Goal: Task Accomplishment & Management: Manage account settings

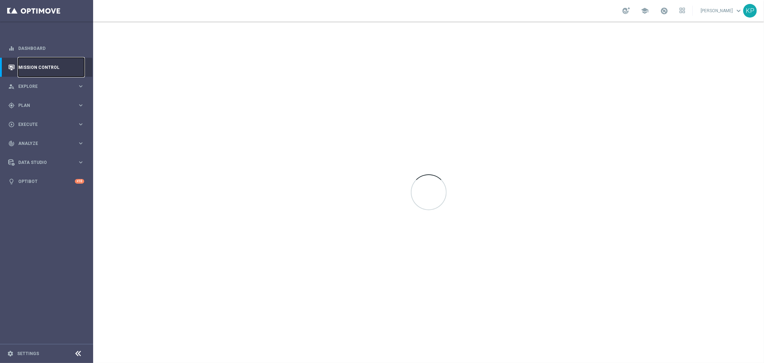
click at [58, 64] on link "Mission Control" at bounding box center [51, 67] width 66 height 19
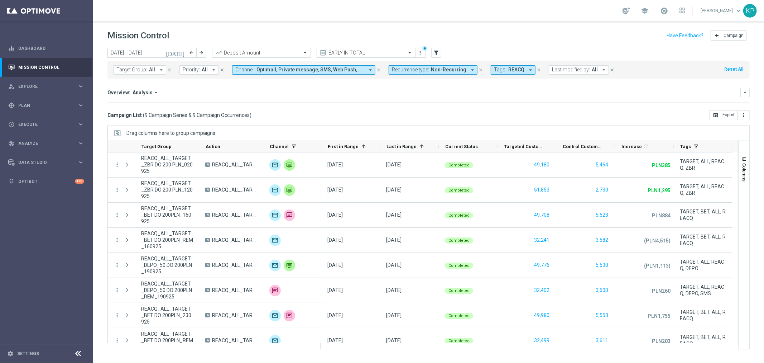
click at [182, 52] on icon "today" at bounding box center [175, 52] width 19 height 6
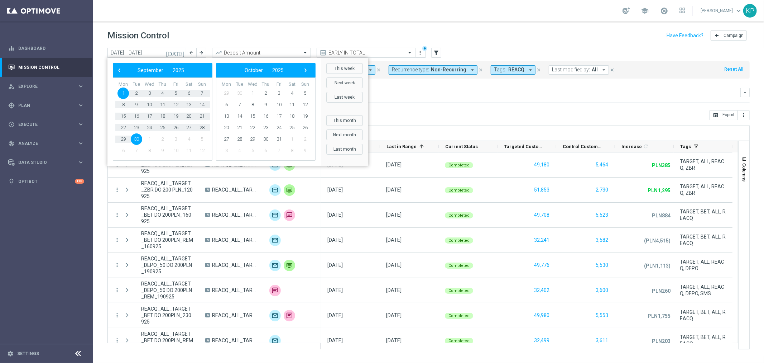
click at [134, 139] on span "30" at bounding box center [136, 138] width 11 height 11
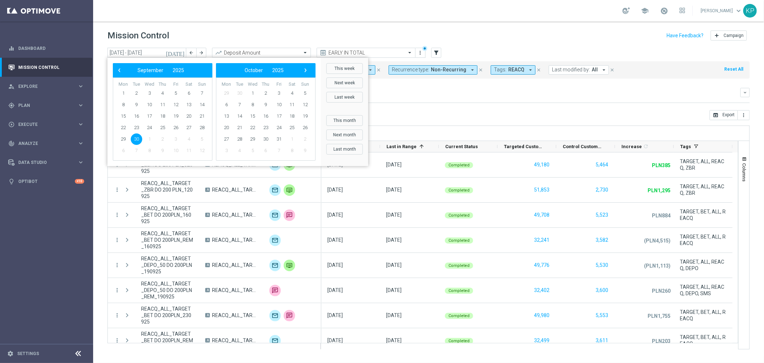
click at [134, 139] on span "30" at bounding box center [136, 138] width 11 height 11
type input "30 Sep 2025 - 30 Sep 2025"
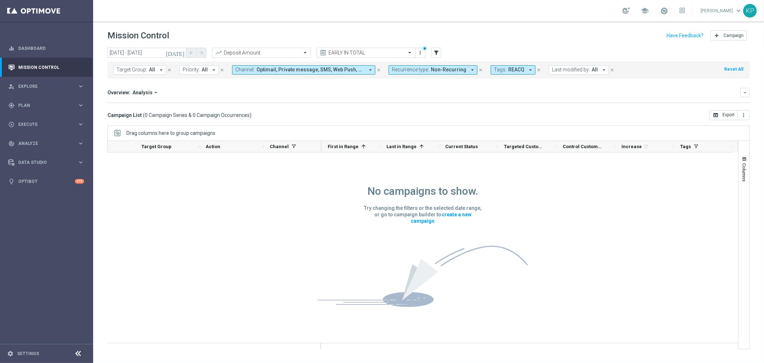
click at [498, 69] on span "Tags:" at bounding box center [500, 70] width 13 height 6
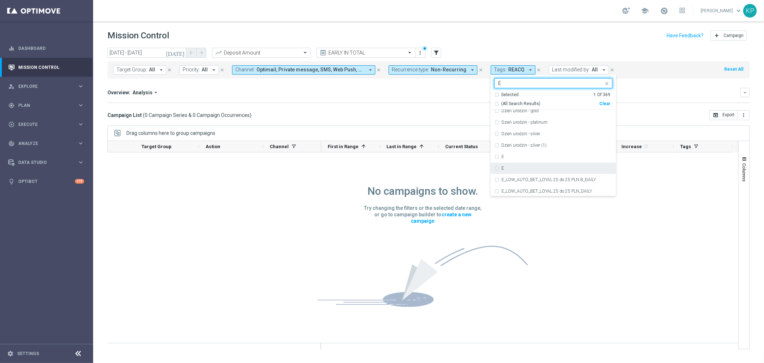
scroll to position [1353, 0]
click at [502, 139] on div "E" at bounding box center [557, 138] width 111 height 4
type input "E"
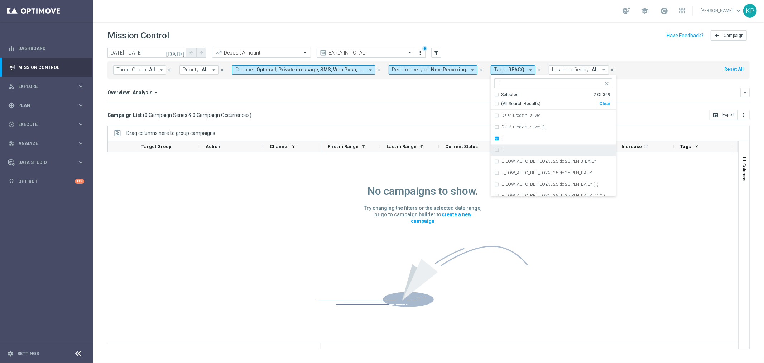
click at [502, 149] on label "E" at bounding box center [503, 150] width 3 height 4
click at [457, 103] on mini-dashboard "Overview: Analysis arrow_drop_down keyboard_arrow_down Increase In Deposit Amou…" at bounding box center [429, 94] width 643 height 32
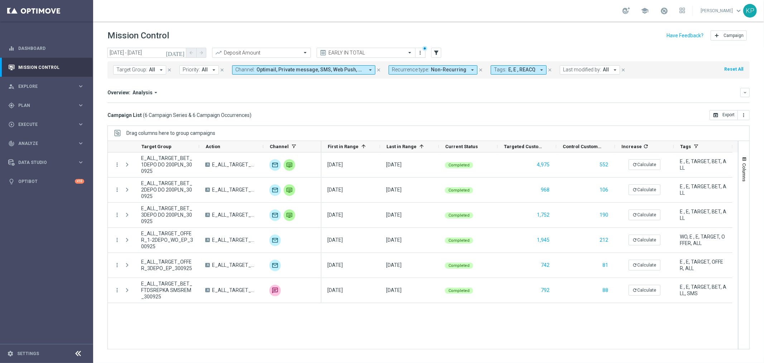
click at [519, 67] on span "E, E , REACQ" at bounding box center [522, 70] width 27 height 6
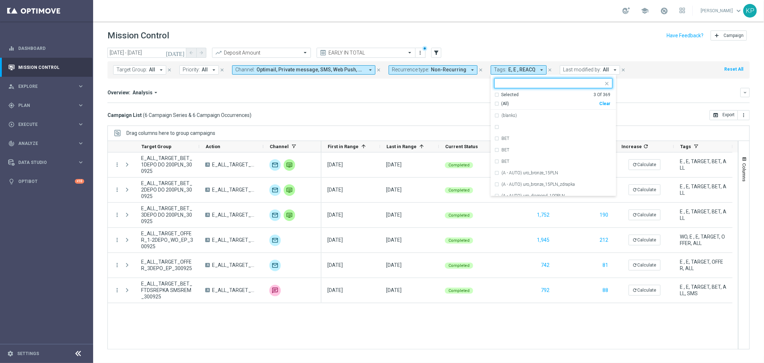
click at [504, 98] on div "(All) Clear" at bounding box center [553, 102] width 116 height 9
click at [507, 96] on div "Selected" at bounding box center [510, 95] width 18 height 6
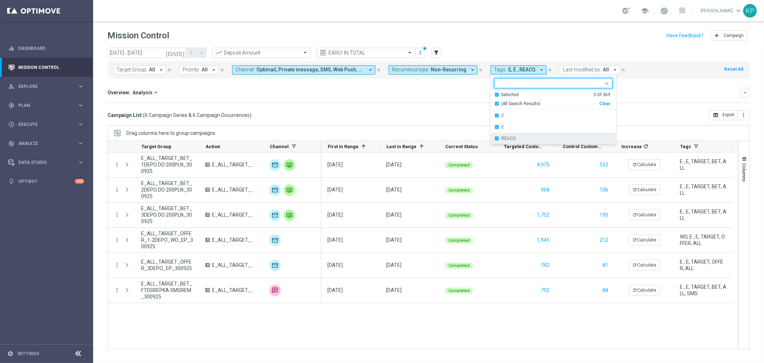
click at [502, 140] on label "REACQ" at bounding box center [509, 138] width 14 height 4
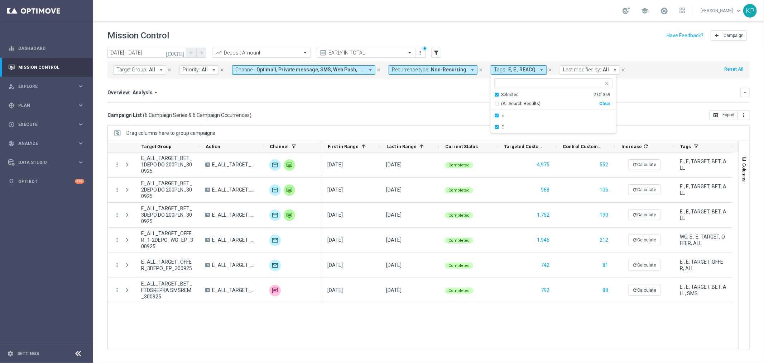
click at [442, 95] on div "Overview: Analysis arrow_drop_down" at bounding box center [424, 92] width 633 height 6
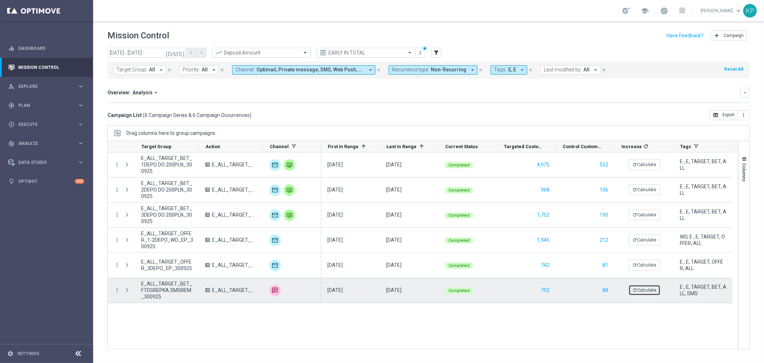
click at [635, 292] on button "refresh Calculate" at bounding box center [645, 290] width 32 height 11
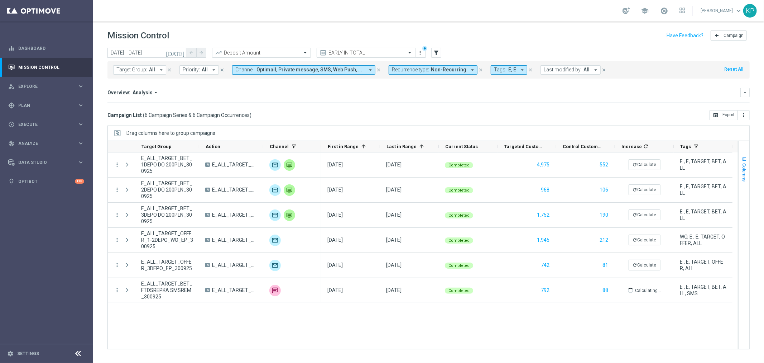
click at [745, 170] on span "Columns" at bounding box center [745, 172] width 6 height 18
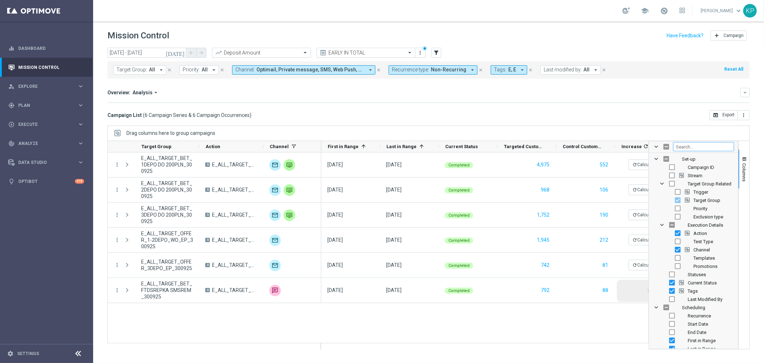
click at [720, 147] on input "Filter Columns Input" at bounding box center [704, 146] width 61 height 9
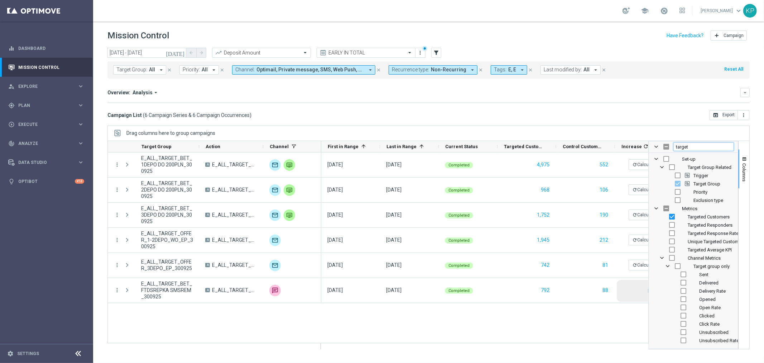
type input "target"
click at [670, 224] on input "Press SPACE to toggle visibility (hidden)" at bounding box center [672, 225] width 6 height 6
checkbox input "true"
click at [673, 234] on input "Press SPACE to toggle visibility (hidden)" at bounding box center [672, 233] width 6 height 6
checkbox input "true"
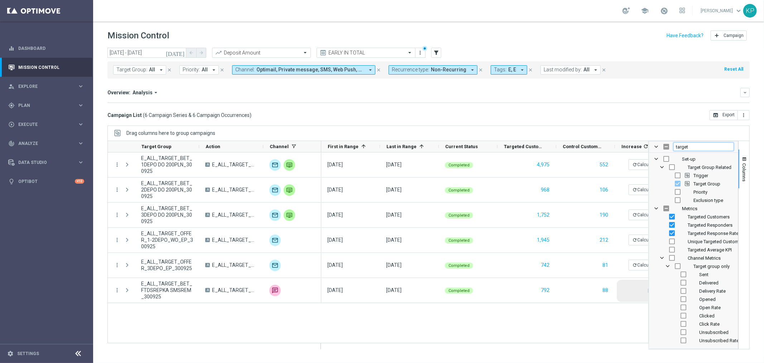
click at [697, 150] on input "target" at bounding box center [704, 146] width 61 height 9
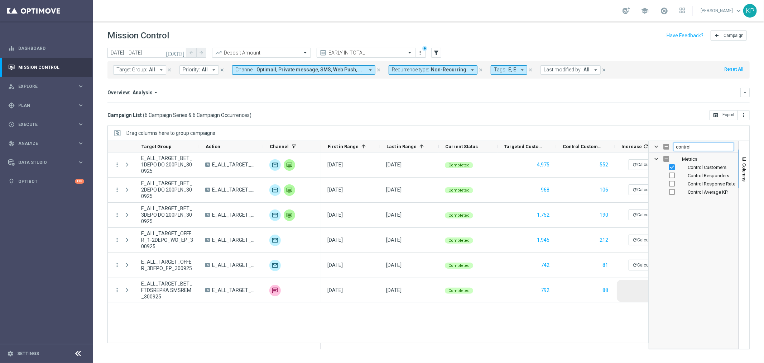
type input "control"
click at [673, 175] on input "Press SPACE to toggle visibility (hidden)" at bounding box center [672, 175] width 6 height 6
checkbox input "true"
click at [665, 183] on div "Control Response Rate" at bounding box center [699, 184] width 71 height 8
click at [672, 184] on input "Press SPACE to toggle visibility (hidden)" at bounding box center [672, 184] width 6 height 6
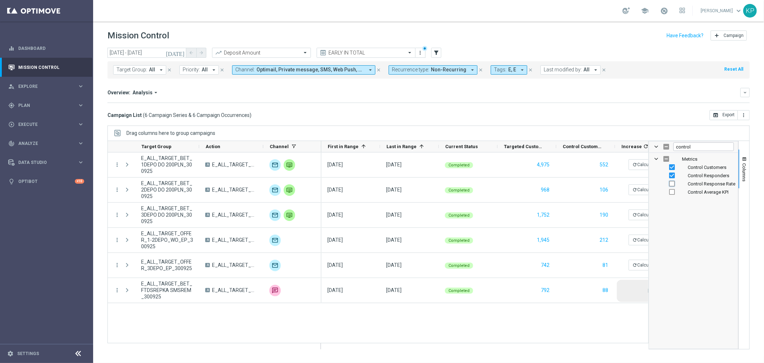
checkbox input "true"
click at [740, 176] on button "Columns" at bounding box center [744, 168] width 11 height 39
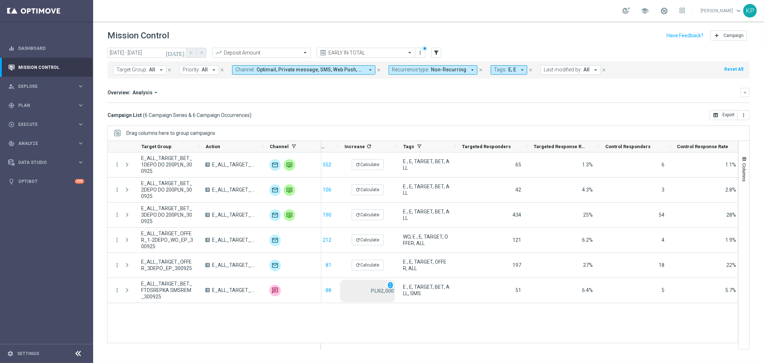
scroll to position [0, 280]
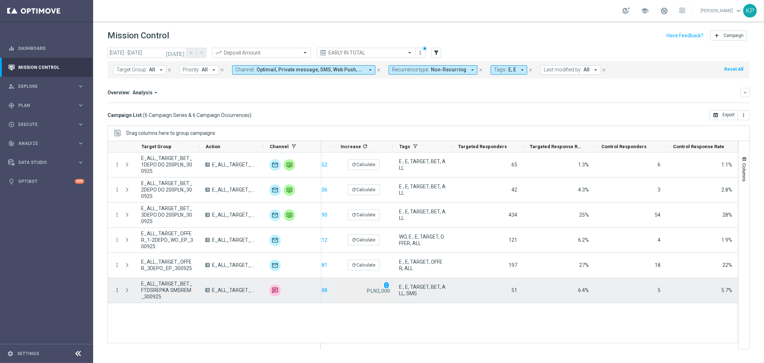
click at [119, 291] on icon "more_vert" at bounding box center [117, 290] width 6 height 6
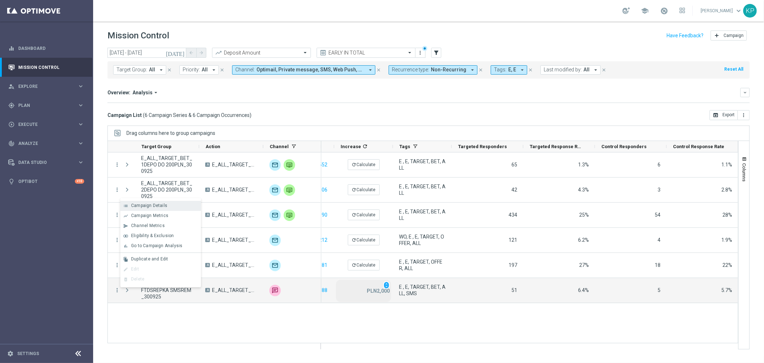
click at [187, 204] on div "Campaign Details" at bounding box center [164, 205] width 67 height 5
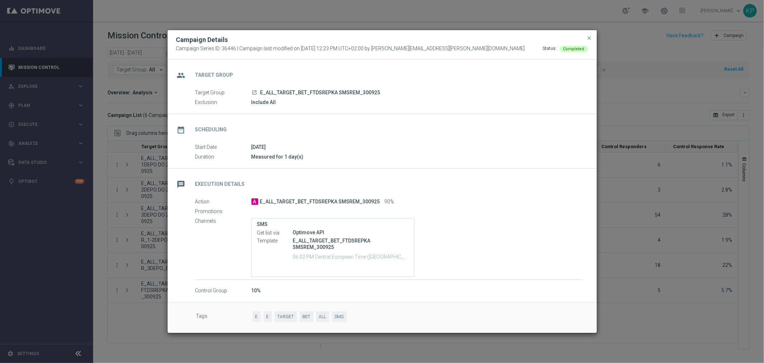
click at [589, 34] on button "close" at bounding box center [589, 38] width 7 height 9
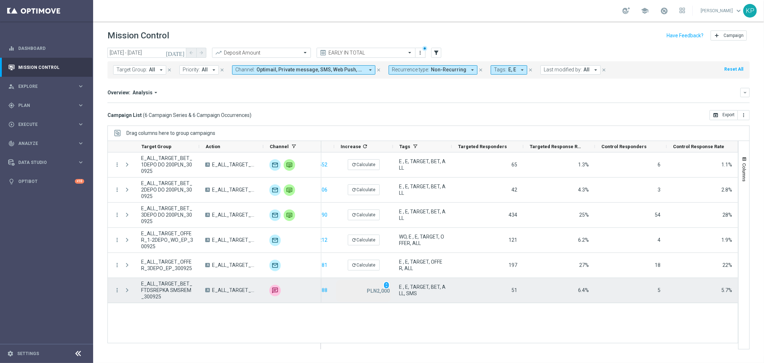
click at [121, 288] on div "Press SPACE to select this row." at bounding box center [128, 290] width 14 height 25
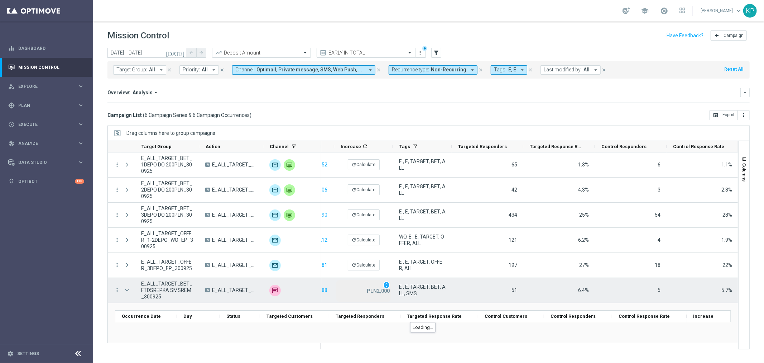
click at [121, 288] on div "Press SPACE to select this row." at bounding box center [128, 290] width 14 height 25
click at [124, 288] on span "Press SPACE to select this row." at bounding box center [127, 290] width 6 height 6
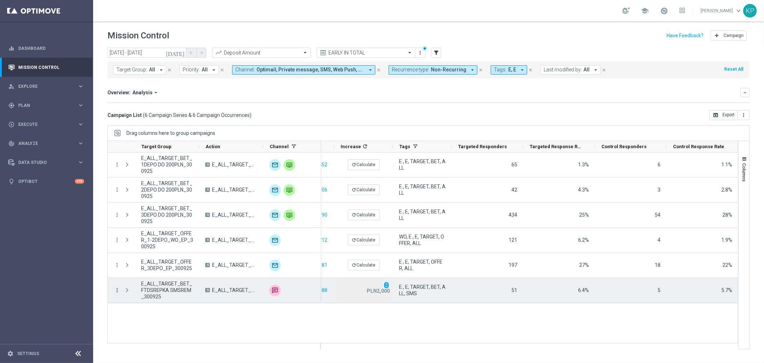
click at [118, 290] on icon "more_vert" at bounding box center [117, 290] width 6 height 6
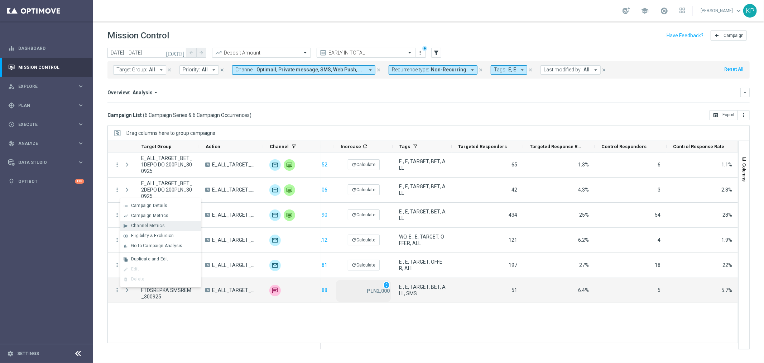
click at [183, 221] on div "send Channel Metrics" at bounding box center [160, 226] width 81 height 10
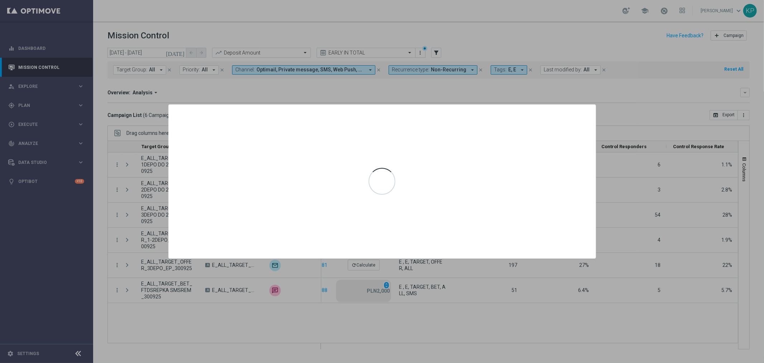
click at [359, 313] on div at bounding box center [382, 181] width 764 height 363
click at [584, 109] on icon "icon" at bounding box center [586, 111] width 7 height 7
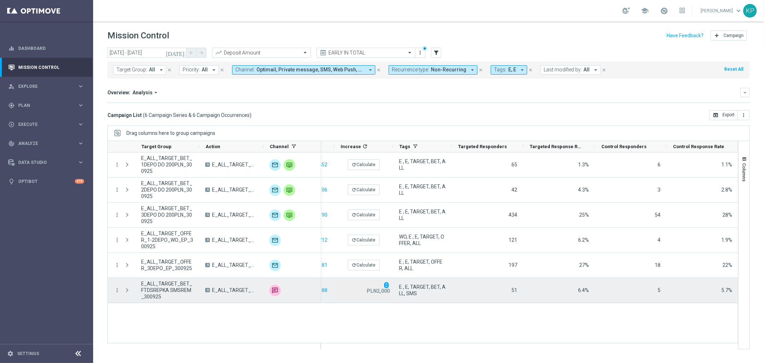
click at [113, 290] on div "more_vert" at bounding box center [114, 290] width 13 height 25
click at [116, 290] on icon "more_vert" at bounding box center [117, 290] width 6 height 6
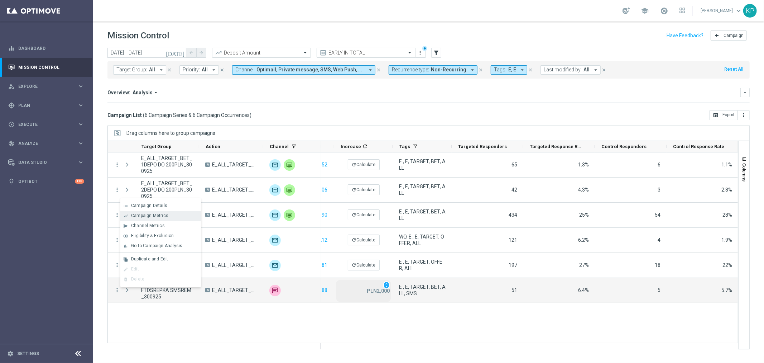
click at [168, 216] on div "Campaign Metrics" at bounding box center [164, 215] width 67 height 5
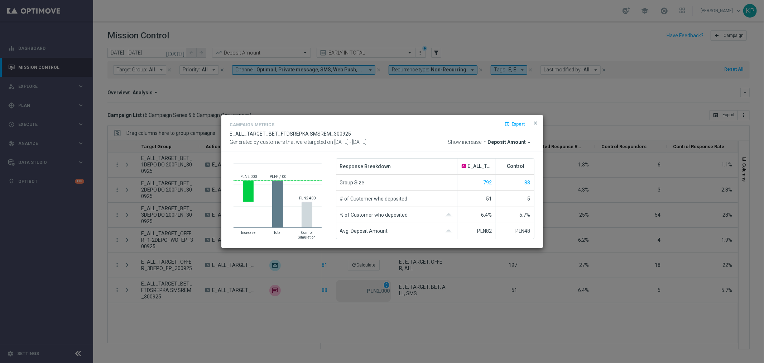
click at [324, 134] on span "E_ALL_TARGET_BET_FTDSREPKA SMSREM_300925" at bounding box center [290, 134] width 121 height 6
copy div "E_ALL_TARGET_BET_FTDSREPKA SMSREM_300925"
click at [534, 123] on span "close" at bounding box center [536, 123] width 6 height 6
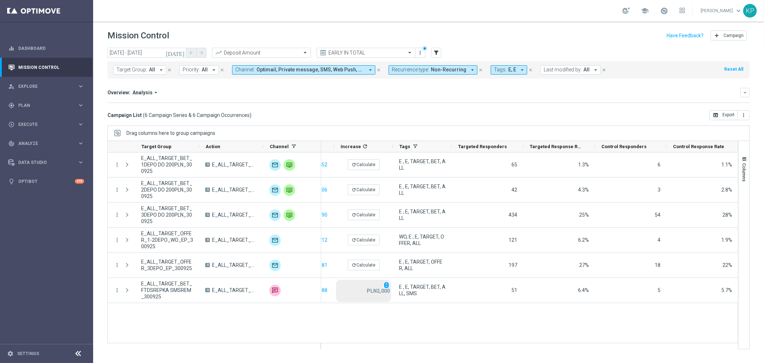
click at [385, 99] on div "Overview: Analysis arrow_drop_down keyboard_arrow_down Increase In Deposit Amou…" at bounding box center [429, 95] width 643 height 15
click at [77, 105] on icon "keyboard_arrow_right" at bounding box center [80, 105] width 7 height 7
click at [37, 118] on link "Target Groups" at bounding box center [47, 120] width 56 height 6
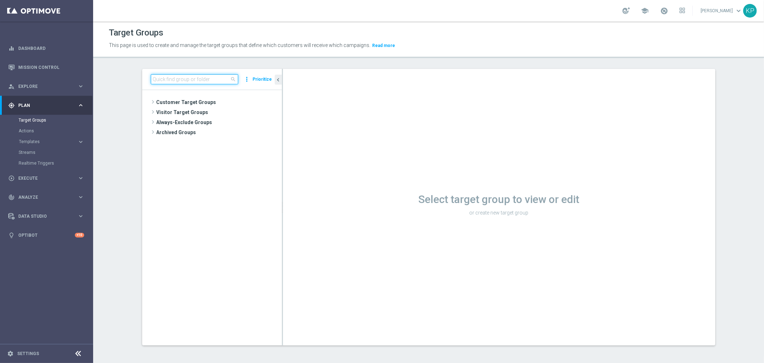
click at [182, 78] on input at bounding box center [194, 79] width 87 height 10
paste input "E_ALL_TARGET_BET_FTDSREPKA SMSREM_300925"
drag, startPoint x: 176, startPoint y: 78, endPoint x: 148, endPoint y: 78, distance: 28.0
click at [151, 78] on input "E_ALL_TARGET_BET_FTDSREPKA SMSREM_300925" at bounding box center [194, 79] width 87 height 10
click at [160, 77] on input "E_ALL_TARGET_BET_FTDSREPKA SMSREM_300925" at bounding box center [194, 79] width 87 height 10
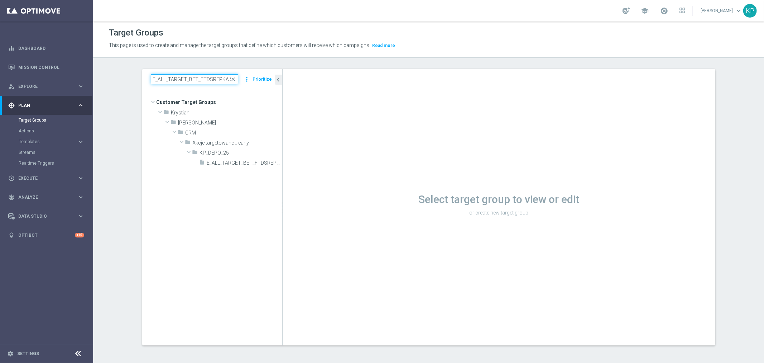
drag, startPoint x: 194, startPoint y: 77, endPoint x: 187, endPoint y: 77, distance: 7.2
click at [187, 77] on input "E_ALL_TARGET_BET_FTDSREPKA SMSREM_300925" at bounding box center [194, 79] width 87 height 10
type input "E_ALL_TARGET_BET_FTDSREPKA SMSREM_300925"
click at [216, 163] on span "E_ALL_TARGET_BET_FTDSREPKA SMSREM_300925" at bounding box center [236, 163] width 59 height 6
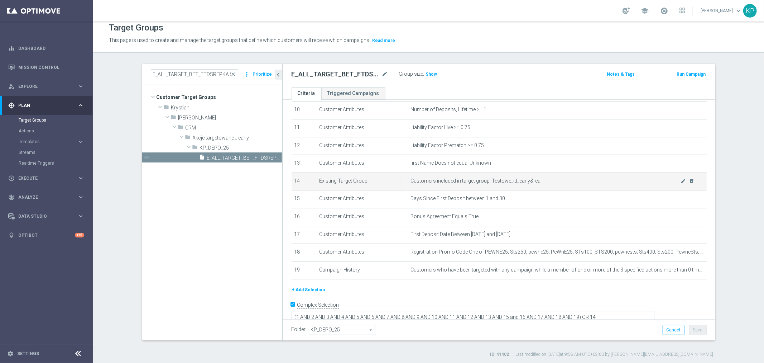
scroll to position [6, 0]
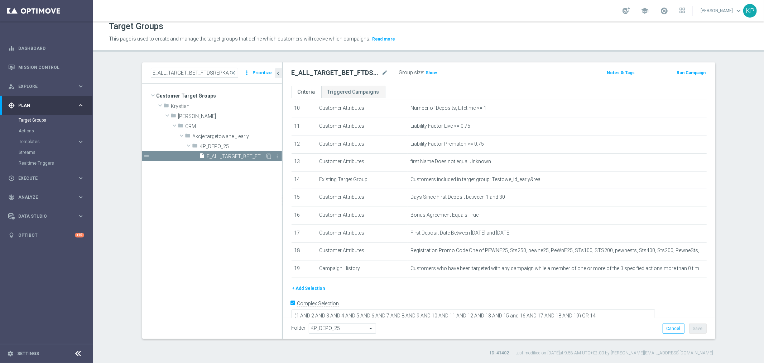
click at [267, 156] on icon "content_copy" at bounding box center [270, 156] width 6 height 6
click at [382, 72] on icon "mode_edit" at bounding box center [385, 72] width 6 height 9
click at [371, 72] on input "Copy of E_ALL_TARGET_BET_FTDSREPKA SMSREM_300925" at bounding box center [340, 73] width 97 height 10
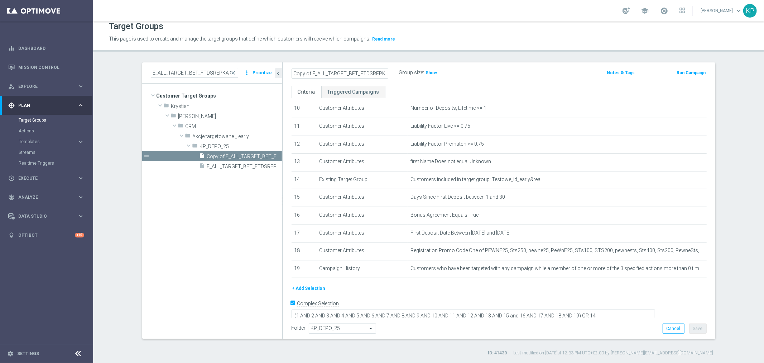
drag, startPoint x: 323, startPoint y: 75, endPoint x: 281, endPoint y: 76, distance: 42.7
click at [283, 76] on div "Copy of E_ALL_TARGET_BET_FTDSREPKA SMSREM_011025 Group size : Show Notes & Tags…" at bounding box center [499, 73] width 433 height 23
click at [312, 72] on input "Copy of E_ALL_TARGET_BET_FTDSREPKA SMSREM_011025" at bounding box center [340, 73] width 97 height 10
drag, startPoint x: 309, startPoint y: 72, endPoint x: 266, endPoint y: 77, distance: 44.0
click at [266, 77] on as-split "E_ALL_TARGET_BET_FTDSREPKA SMSREM_300925 close more_vert Prioritize Customer Ta…" at bounding box center [428, 200] width 573 height 276
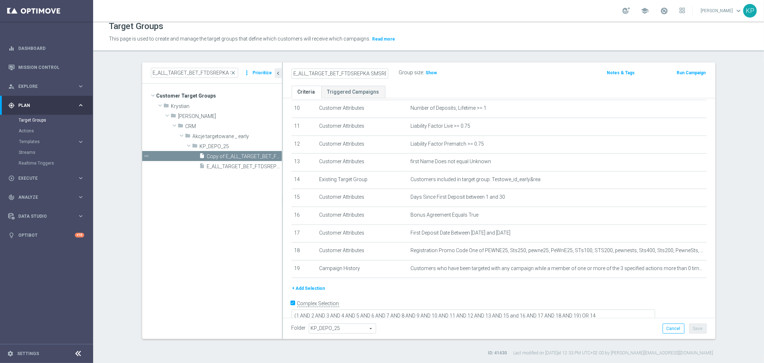
drag, startPoint x: 334, startPoint y: 70, endPoint x: 329, endPoint y: 71, distance: 5.4
click at [329, 71] on input "E_ALL_TARGET_BET_FTDSREPKA SMSREM_011025" at bounding box center [340, 73] width 97 height 10
click at [332, 71] on input "E_ALL_TARGET_BET_FTDSREPKA SMSREM_011025" at bounding box center [340, 73] width 97 height 10
drag, startPoint x: 333, startPoint y: 71, endPoint x: 328, endPoint y: 71, distance: 5.0
click at [328, 71] on input "E_ALL_TARGET_BET_FTDSREPKA SMSREM_011025" at bounding box center [340, 73] width 97 height 10
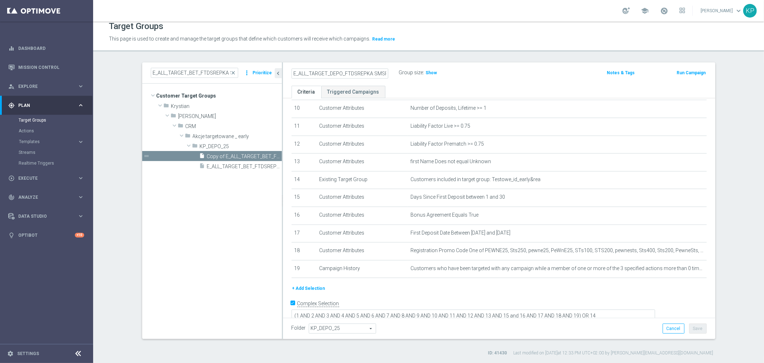
scroll to position [0, 27]
drag, startPoint x: 371, startPoint y: 72, endPoint x: 364, endPoint y: 73, distance: 7.0
click at [364, 73] on input "E_ALL_TARGET_DEPO_FTDSREPKA SMSREM_011025" at bounding box center [340, 73] width 97 height 10
drag, startPoint x: 295, startPoint y: 72, endPoint x: 283, endPoint y: 72, distance: 11.1
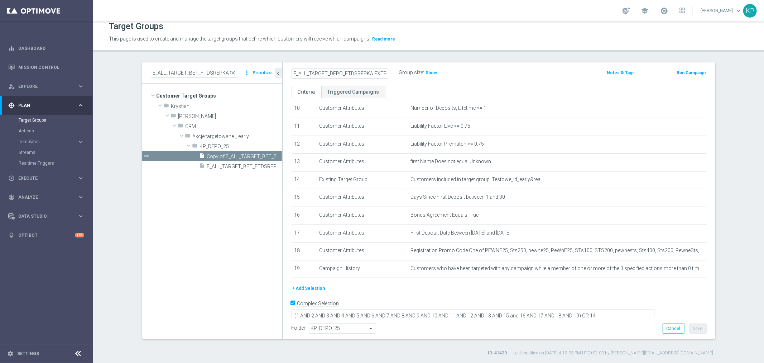
click at [248, 72] on as-split "E_ALL_TARGET_BET_FTDSREPKA SMSREM_300925 close more_vert Prioritize Customer Ta…" at bounding box center [428, 200] width 573 height 276
click at [312, 70] on input "E_ALL_TARGET_DEPO_FTDSREPKA EXTRA50DOWO_011025" at bounding box center [340, 73] width 97 height 10
drag, startPoint x: 320, startPoint y: 72, endPoint x: 417, endPoint y: 72, distance: 97.1
click at [417, 72] on div "E_ALL_TARGET_DEPO_FTDSREPKA EXTRA50DOWO_011025 Group size : Show" at bounding box center [428, 73] width 284 height 11
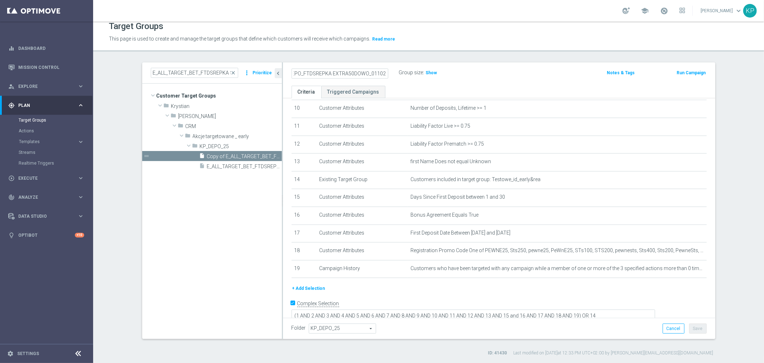
type input "E_ALL_TARGET_DEPO_FTDSREPKA EXTRA50DOWO_011025"
click at [399, 72] on label "Group size" at bounding box center [411, 73] width 24 height 6
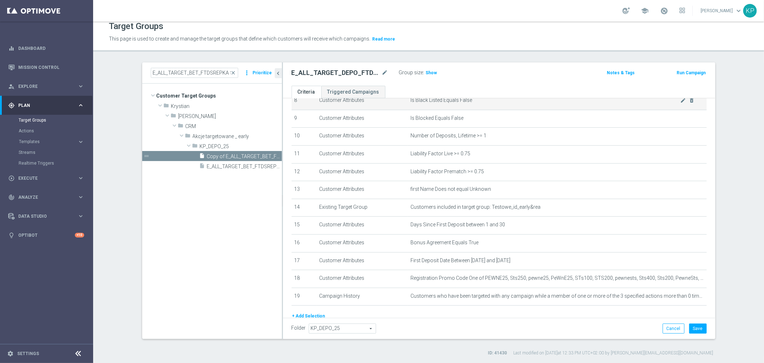
scroll to position [144, 0]
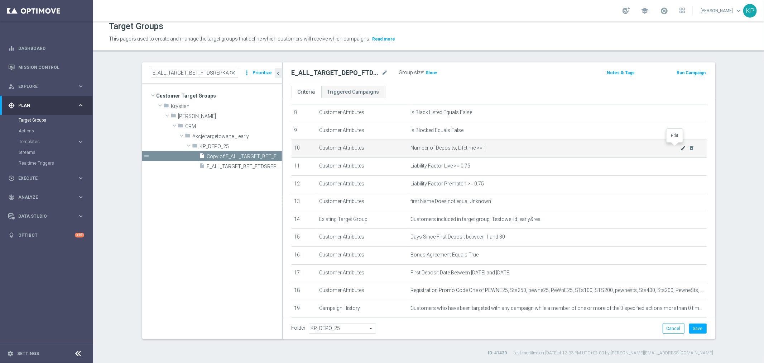
click at [681, 148] on icon "mode_edit" at bounding box center [684, 148] width 6 height 6
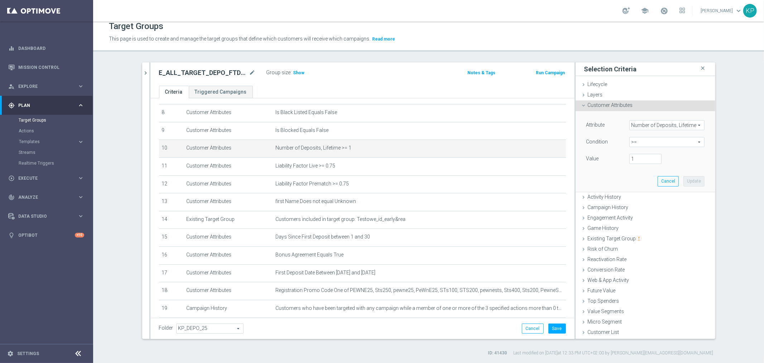
click at [658, 140] on span ">=" at bounding box center [667, 141] width 75 height 9
click at [643, 207] on span "between" at bounding box center [667, 209] width 68 height 6
type input "between"
click at [635, 158] on input "number" at bounding box center [646, 159] width 32 height 10
type input "1"
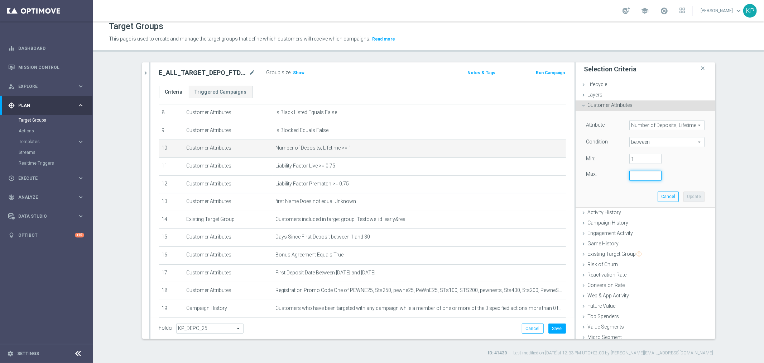
click at [633, 171] on input "number" at bounding box center [646, 176] width 32 height 10
type input "2"
click at [684, 192] on button "Update" at bounding box center [694, 196] width 21 height 10
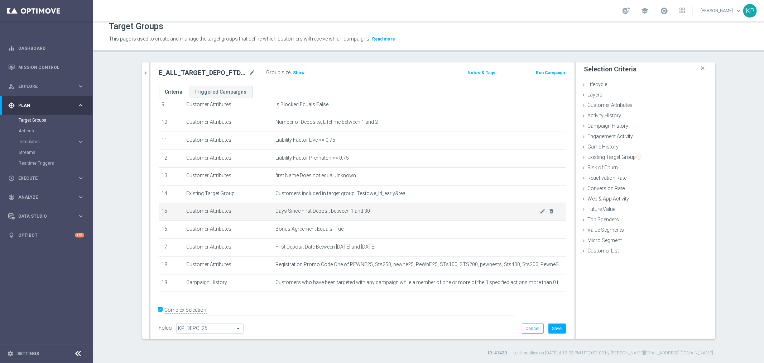
scroll to position [176, 0]
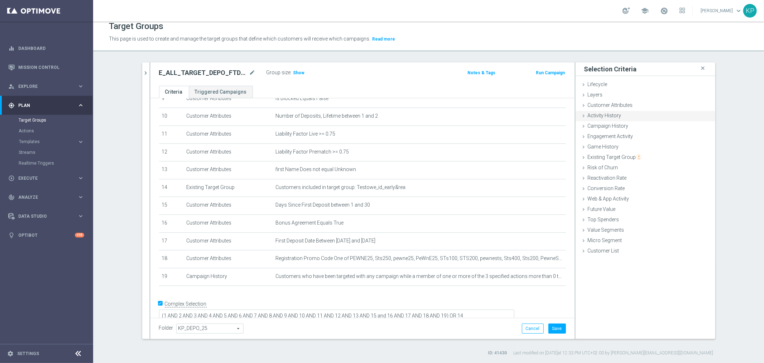
click at [614, 103] on span "Customer Attributes" at bounding box center [610, 105] width 45 height 6
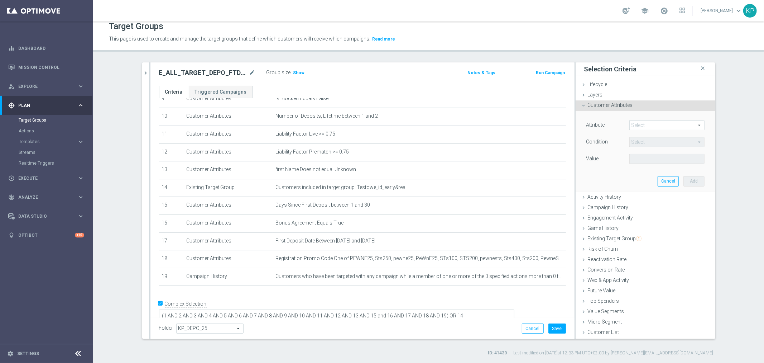
click at [639, 120] on span at bounding box center [667, 124] width 75 height 9
click at [0, 0] on input "search" at bounding box center [0, 0] width 0 height 0
type input "days since re"
click at [642, 133] on span "Days Since Registration" at bounding box center [667, 136] width 68 height 6
type input "Days Since Registration"
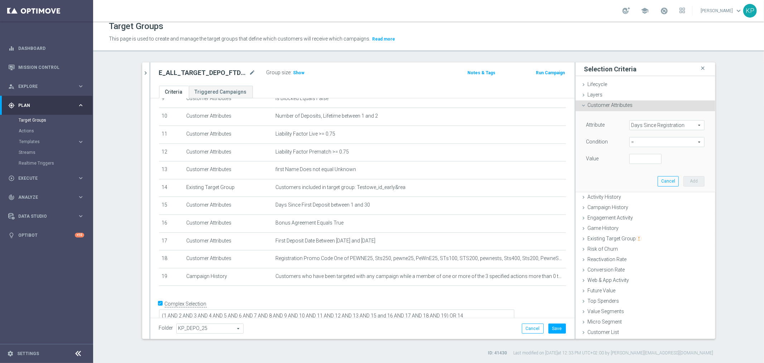
click at [639, 141] on span "=" at bounding box center [667, 141] width 75 height 9
click at [637, 206] on span "between" at bounding box center [667, 209] width 68 height 6
type input "between"
click at [639, 158] on input "number" at bounding box center [646, 159] width 32 height 10
type input "1"
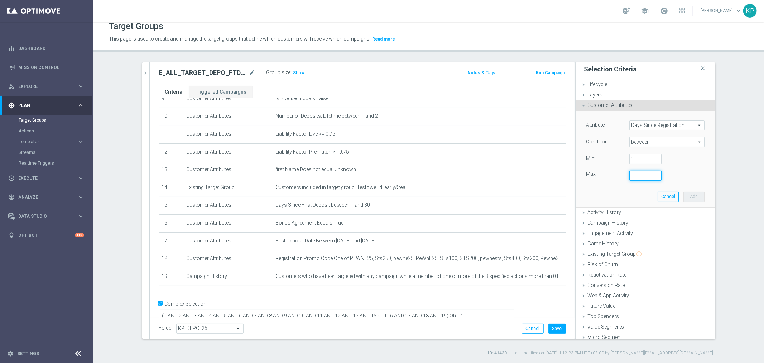
click at [636, 171] on input "number" at bounding box center [646, 176] width 32 height 10
type input "30"
click at [684, 193] on button "Add" at bounding box center [694, 196] width 21 height 10
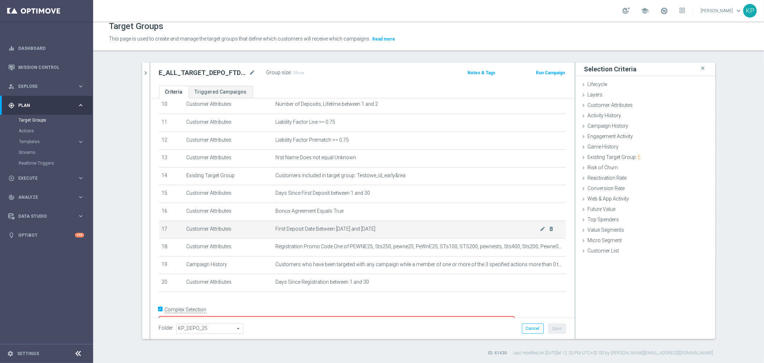
scroll to position [194, 0]
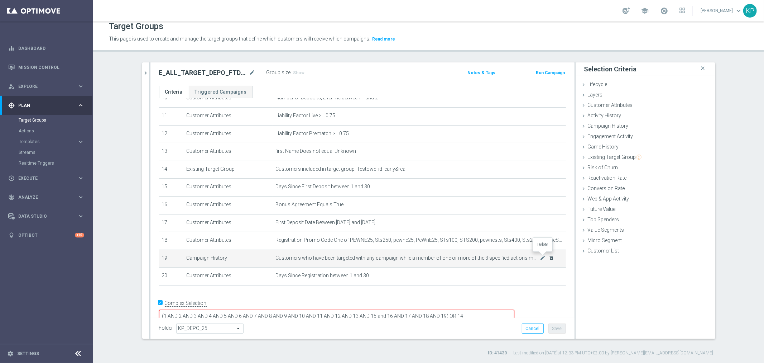
click at [549, 256] on icon "delete_forever" at bounding box center [552, 258] width 6 height 6
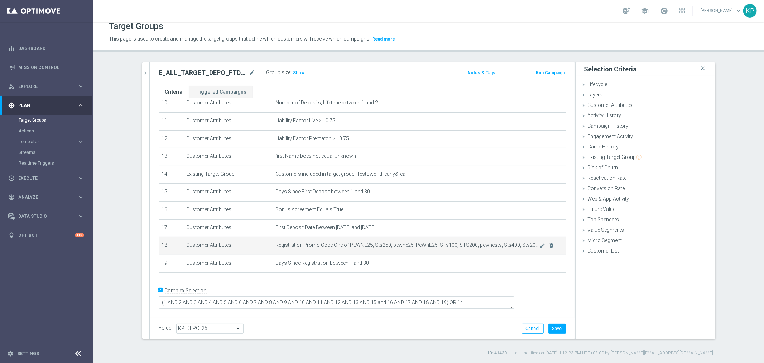
scroll to position [176, 0]
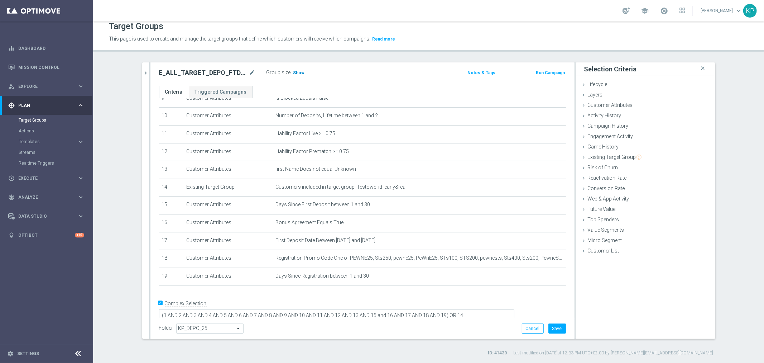
click at [295, 74] on span "Show" at bounding box center [298, 72] width 11 height 5
drag, startPoint x: 614, startPoint y: 104, endPoint x: 625, endPoint y: 113, distance: 14.2
click at [614, 104] on span "Customer Attributes" at bounding box center [610, 105] width 45 height 6
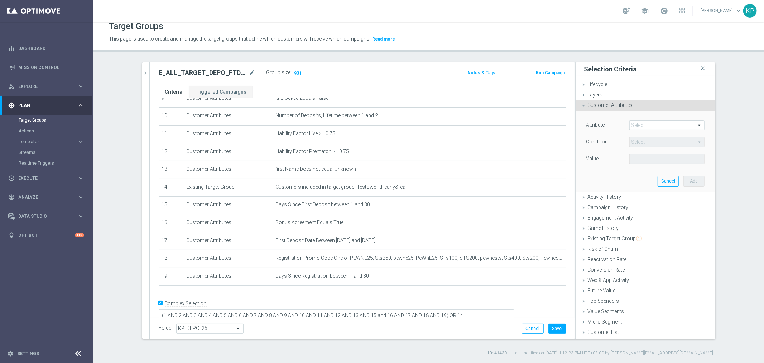
click at [639, 124] on span at bounding box center [667, 124] width 75 height 9
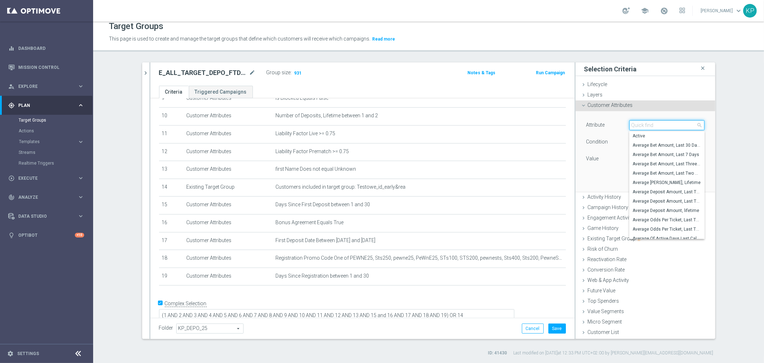
click at [639, 124] on input "search" at bounding box center [667, 125] width 75 height 10
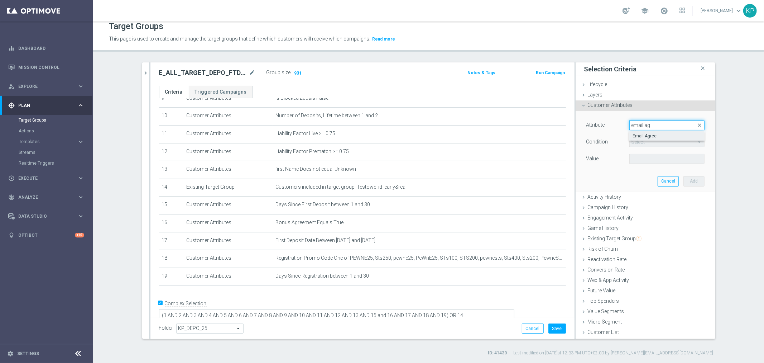
type input "email ag"
click at [643, 132] on label "Email Agree" at bounding box center [667, 135] width 75 height 9
type input "Email Agree"
type input "Equals"
click at [641, 158] on span at bounding box center [667, 158] width 75 height 9
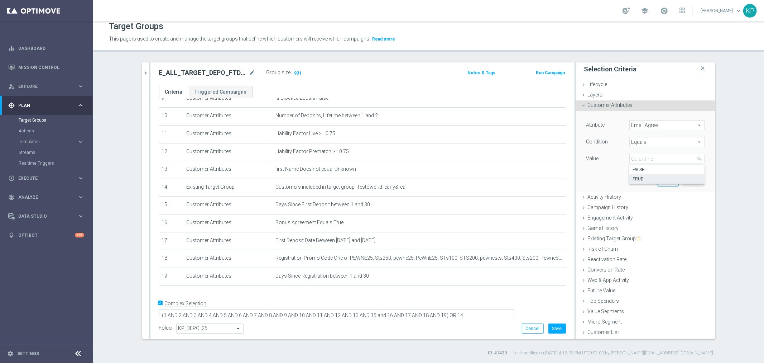
click at [641, 174] on label "TRUE" at bounding box center [667, 178] width 75 height 9
type input "TRUE"
click at [685, 180] on button "Add" at bounding box center [694, 181] width 21 height 10
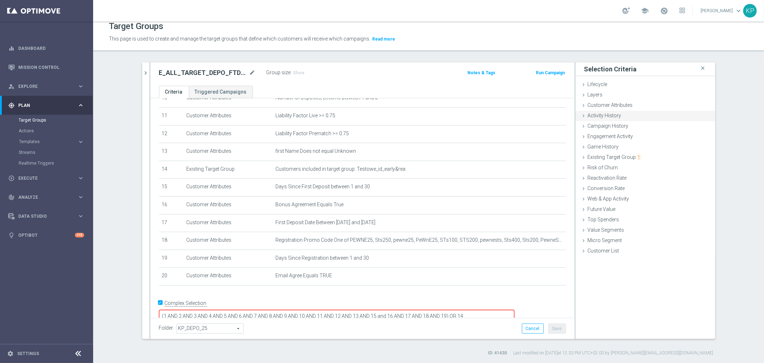
click at [626, 105] on span "Customer Attributes" at bounding box center [610, 105] width 45 height 6
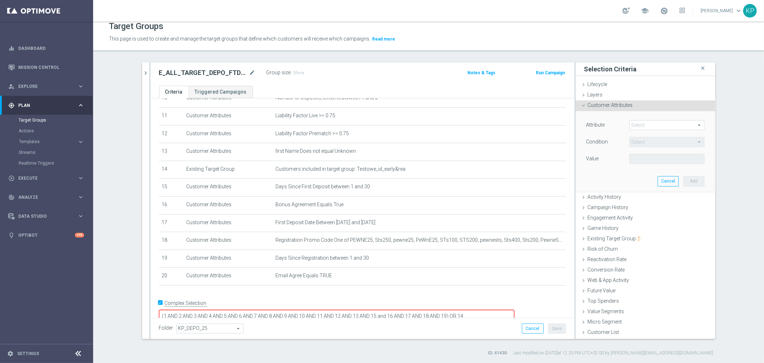
click at [644, 123] on span at bounding box center [667, 124] width 75 height 9
click at [0, 0] on input "search" at bounding box center [0, 0] width 0 height 0
type input "push"
click at [660, 134] on span "Push Agree" at bounding box center [667, 136] width 68 height 6
type input "Push Agree"
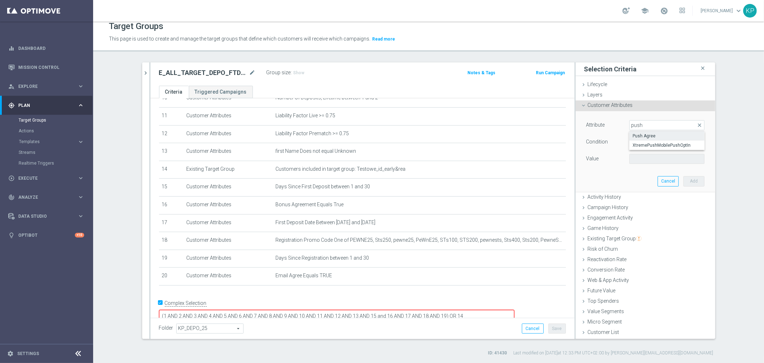
type input "Equals"
click at [646, 156] on span at bounding box center [667, 158] width 75 height 9
click at [645, 128] on span at bounding box center [667, 124] width 75 height 9
click at [0, 0] on input "search" at bounding box center [0, 0] width 0 height 0
type input "push a"
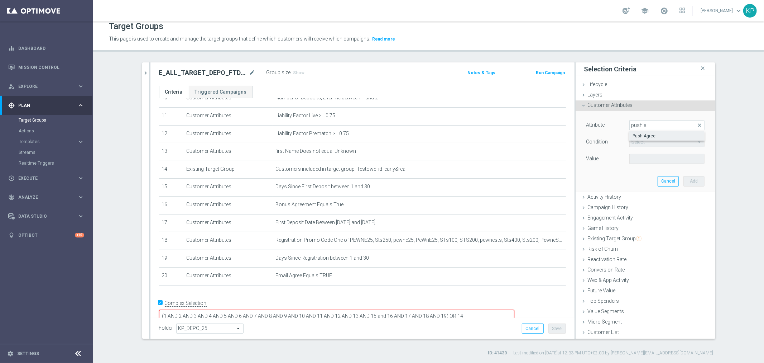
click at [633, 133] on span "Push Agree" at bounding box center [667, 136] width 68 height 6
type input "Push Agree"
type input "Equals"
click at [642, 159] on span at bounding box center [667, 158] width 75 height 9
click at [641, 178] on span "TRUE" at bounding box center [667, 179] width 68 height 6
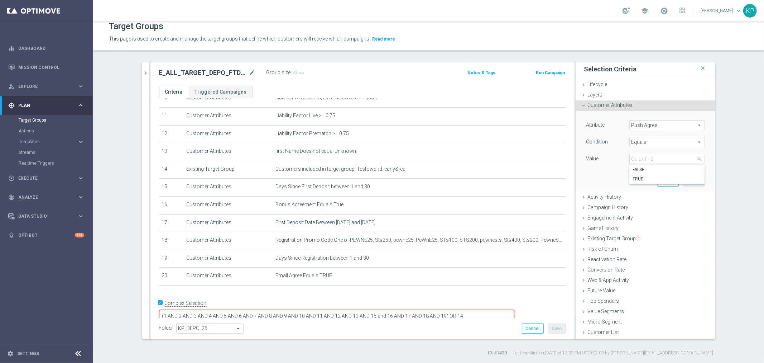
type input "TRUE"
click at [687, 184] on button "Add" at bounding box center [694, 181] width 21 height 10
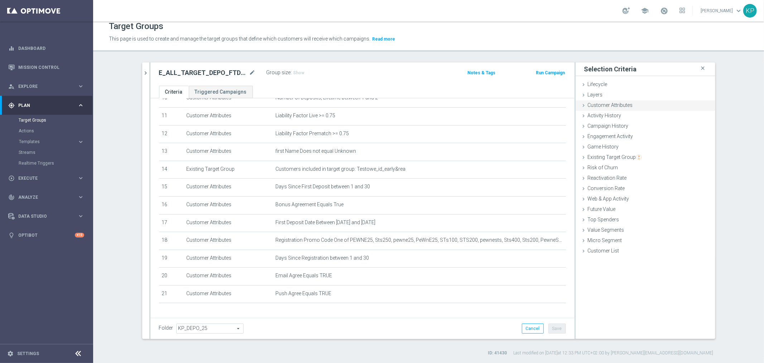
click at [641, 109] on div "Customer Attributes done selection saved" at bounding box center [646, 105] width 140 height 11
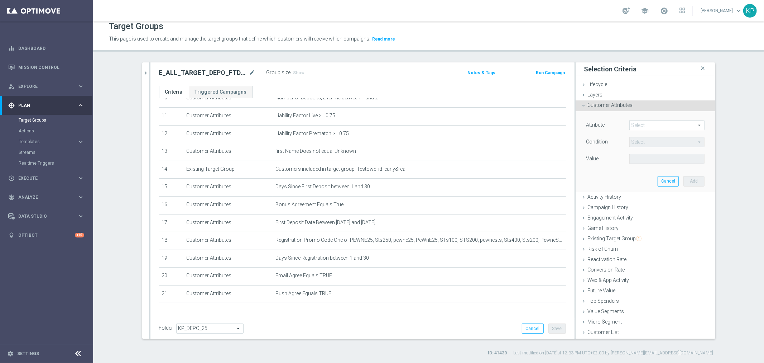
click at [644, 117] on div "Attribute Select arrow_drop_down search Condition Select arrow_drop_down search…" at bounding box center [645, 151] width 129 height 80
click at [643, 124] on span at bounding box center [667, 124] width 75 height 9
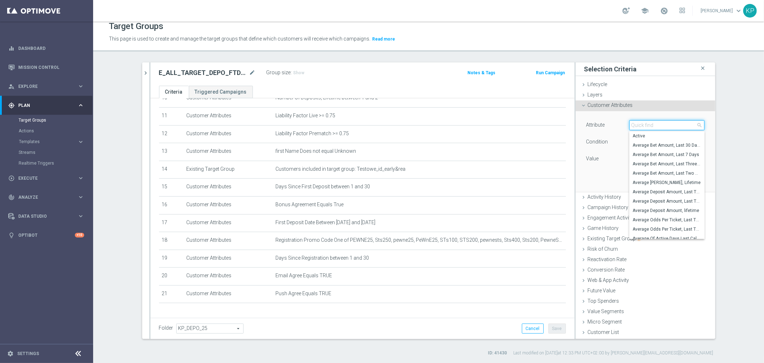
click at [643, 124] on input "search" at bounding box center [667, 125] width 75 height 10
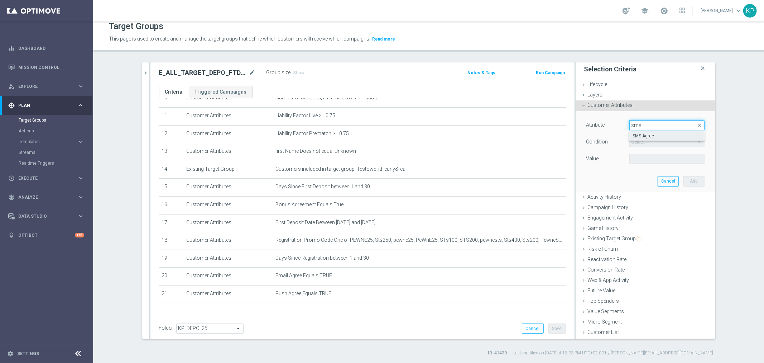
type input "sms"
click at [657, 134] on span "SMS Agree" at bounding box center [667, 136] width 68 height 6
type input "SMS Agree"
type input "Equals"
click at [645, 159] on span at bounding box center [667, 158] width 75 height 9
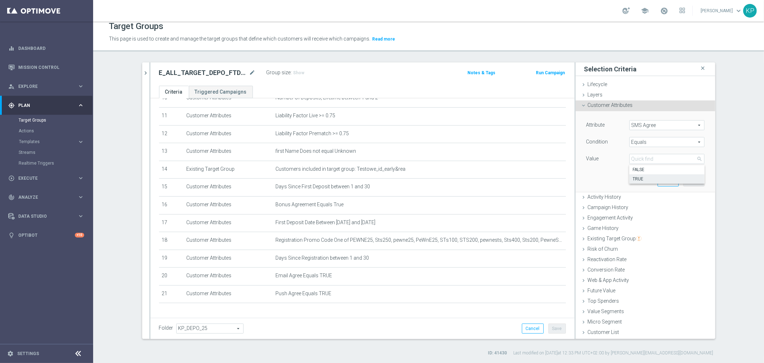
click at [643, 176] on span "TRUE" at bounding box center [667, 179] width 68 height 6
type input "TRUE"
drag, startPoint x: 686, startPoint y: 180, endPoint x: 550, endPoint y: 198, distance: 137.8
click at [684, 180] on button "Add" at bounding box center [694, 181] width 21 height 10
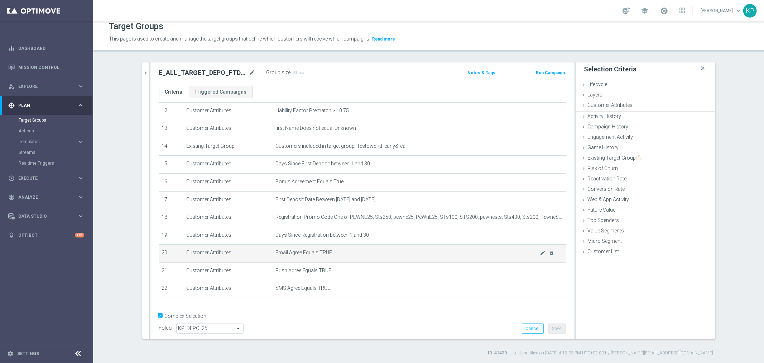
scroll to position [229, 0]
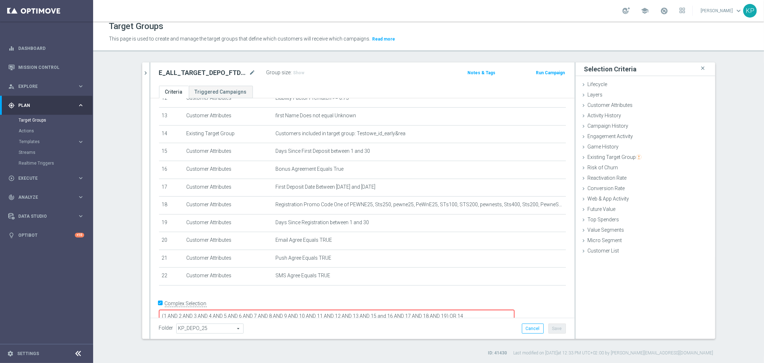
click at [496, 310] on textarea "(1 AND 2 AND 3 AND 4 AND 5 AND 6 AND 7 AND 8 AND 9 AND 10 AND 11 AND 12 AND 13 …" at bounding box center [336, 316] width 355 height 13
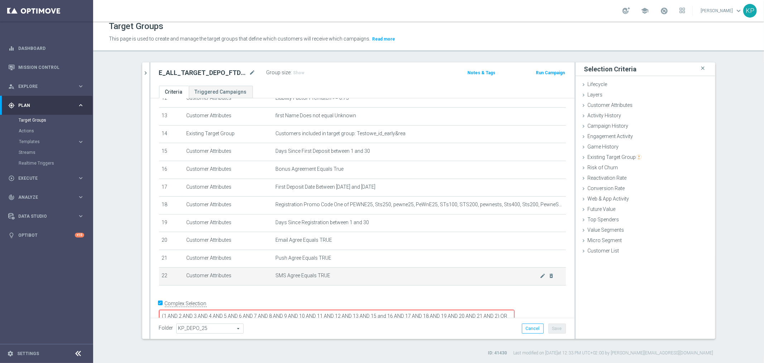
scroll to position [3, 0]
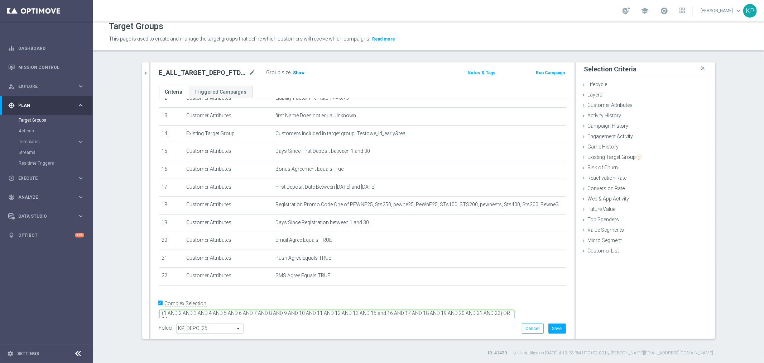
type textarea "(1 AND 2 AND 3 AND 4 AND 5 AND 6 AND 7 AND 8 AND 9 AND 10 AND 11 AND 12 AND 13 …"
click at [294, 71] on span "Show" at bounding box center [298, 72] width 11 height 5
click at [294, 81] on div "E_ALL_TARGET_DEPO_FTDSREPKA EXTRA50DOWO_011025 mode_edit Group size : Show Calc…" at bounding box center [363, 73] width 424 height 23
click at [552, 325] on button "Save" at bounding box center [558, 328] width 18 height 10
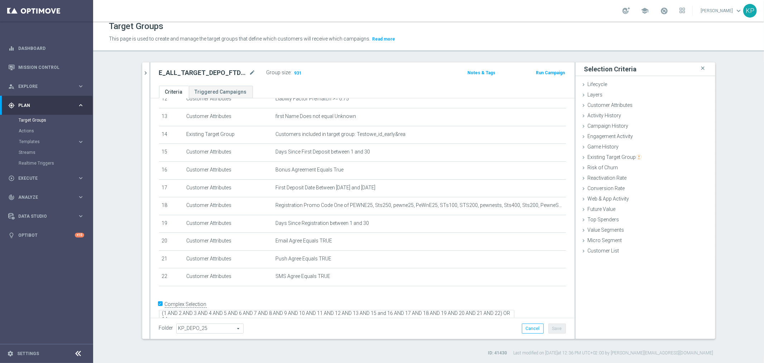
click at [219, 70] on h2 "E_ALL_TARGET_DEPO_FTDSREPKA EXTRA50DOWO_011025" at bounding box center [203, 72] width 89 height 9
copy div "E_ALL_TARGET_DEPO_FTDSREPKA EXTRA50DOWO_011025"
click at [41, 118] on link "Target Groups" at bounding box center [47, 120] width 56 height 6
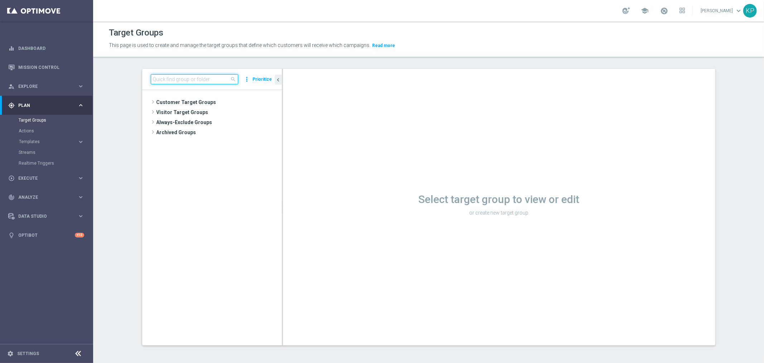
click at [198, 80] on input at bounding box center [194, 79] width 87 height 10
type input "1d_plus"
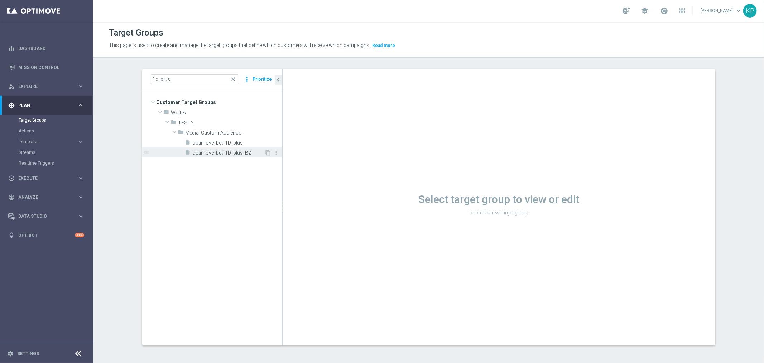
click at [243, 155] on span "optimove_bet_1D_plus_BZ" at bounding box center [229, 153] width 72 height 6
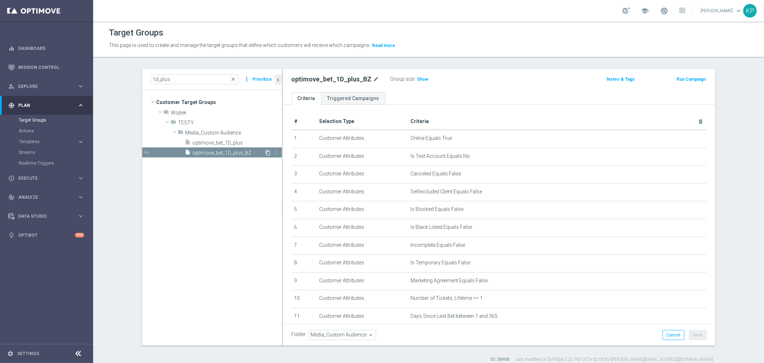
click at [266, 151] on icon "content_copy" at bounding box center [269, 153] width 6 height 6
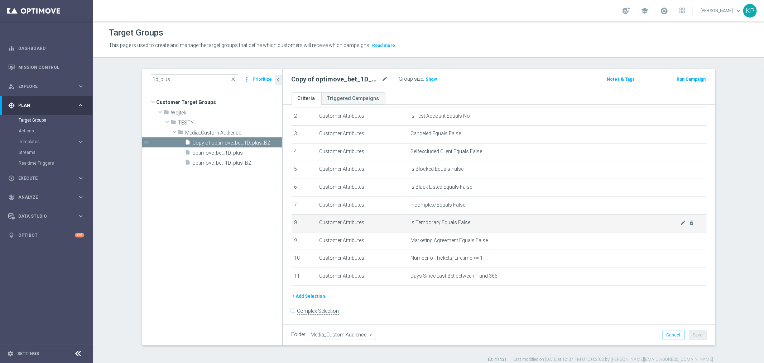
scroll to position [40, 0]
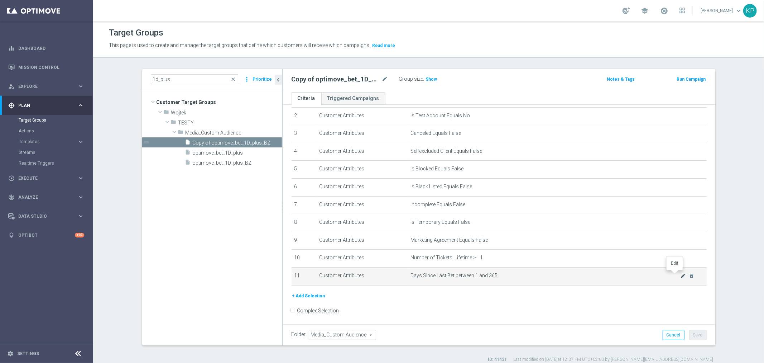
click at [681, 275] on icon "mode_edit" at bounding box center [684, 276] width 6 height 6
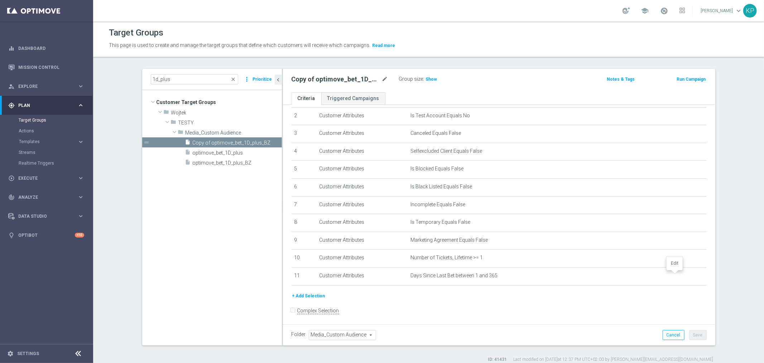
scroll to position [33, 0]
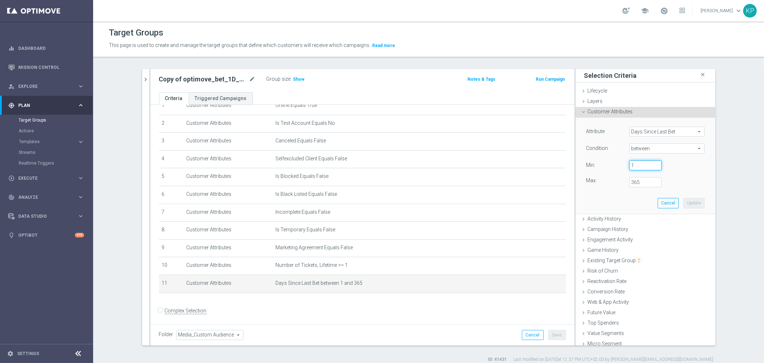
drag, startPoint x: 628, startPoint y: 166, endPoint x: 622, endPoint y: 166, distance: 5.8
click at [624, 166] on div "1" at bounding box center [645, 165] width 43 height 10
type input "366"
drag, startPoint x: 627, startPoint y: 181, endPoint x: 617, endPoint y: 181, distance: 10.4
click at [617, 181] on div "Max: 365" at bounding box center [645, 182] width 129 height 10
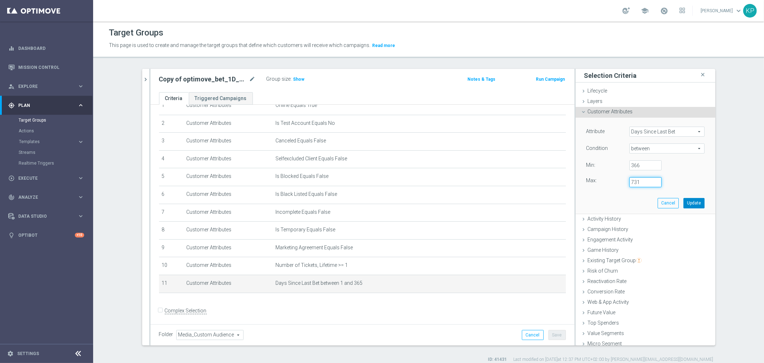
type input "731"
click at [684, 204] on button "Update" at bounding box center [694, 203] width 21 height 10
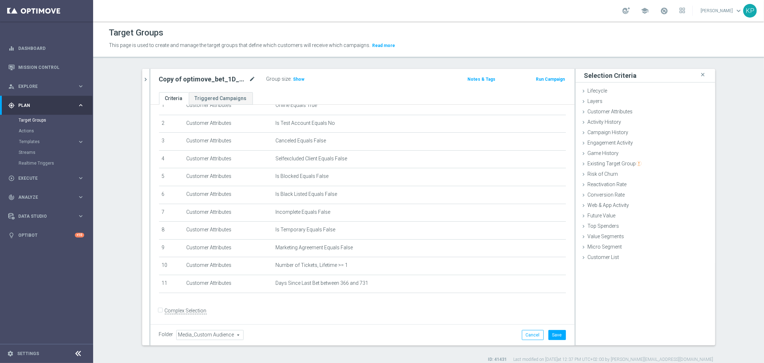
click at [251, 78] on icon "mode_edit" at bounding box center [252, 79] width 6 height 9
click at [191, 80] on input "Copy of optimove_bet_1D_plus_BZ" at bounding box center [207, 80] width 97 height 10
drag, startPoint x: 176, startPoint y: 79, endPoint x: 127, endPoint y: 83, distance: 49.2
click at [128, 83] on div "1d_plus close more_vert Prioritize Customer Target Groups library_add create_ne…" at bounding box center [429, 215] width 602 height 293
drag, startPoint x: 195, startPoint y: 80, endPoint x: 191, endPoint y: 80, distance: 4.0
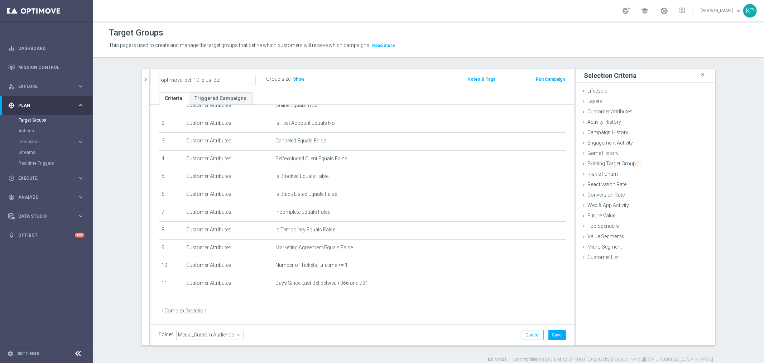
click at [191, 80] on input "optimove_bet_1D_plus_BZ" at bounding box center [207, 80] width 97 height 10
type input "optimove_bet_366_plus_BZ"
click at [244, 77] on icon "mode_edit" at bounding box center [247, 79] width 6 height 9
type input "optimove_bet_366_731_BZ"
click at [257, 76] on div "optimove_bet_366_731_BZ" at bounding box center [208, 80] width 108 height 10
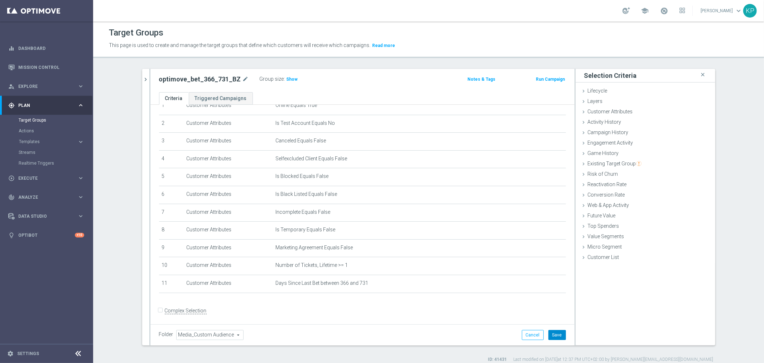
click at [554, 337] on button "Save" at bounding box center [558, 335] width 18 height 10
click at [143, 80] on icon "chevron_right" at bounding box center [146, 79] width 7 height 7
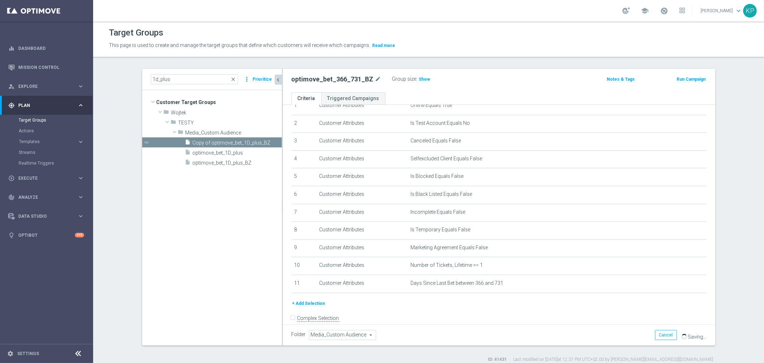
scroll to position [40, 0]
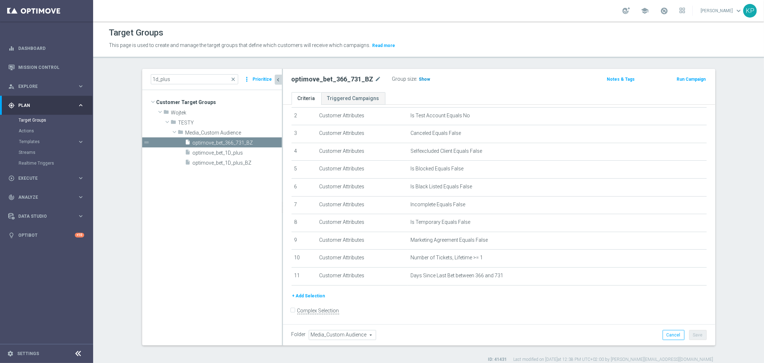
click at [419, 79] on span "Show" at bounding box center [424, 79] width 11 height 5
click at [457, 87] on div "optimove_bet_366_731_BZ mode_edit Group size : Show Calculating… Notes & Tags R…" at bounding box center [499, 80] width 433 height 23
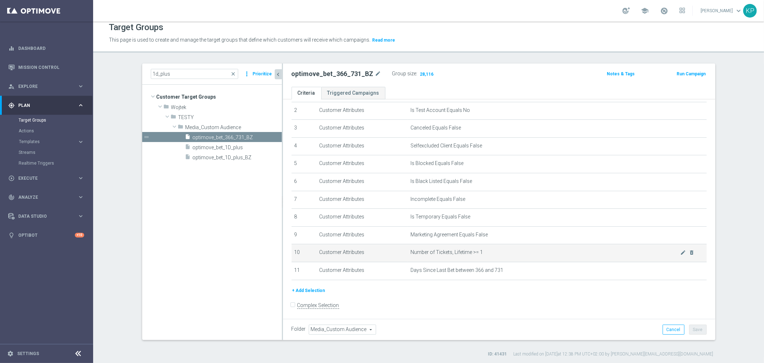
scroll to position [6, 0]
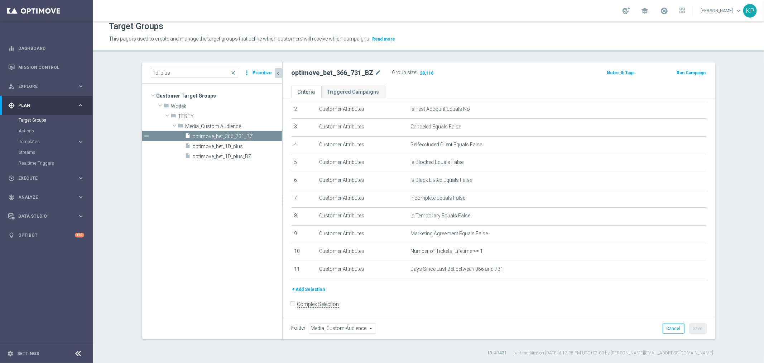
click at [684, 73] on button "Run Campaign" at bounding box center [691, 73] width 30 height 8
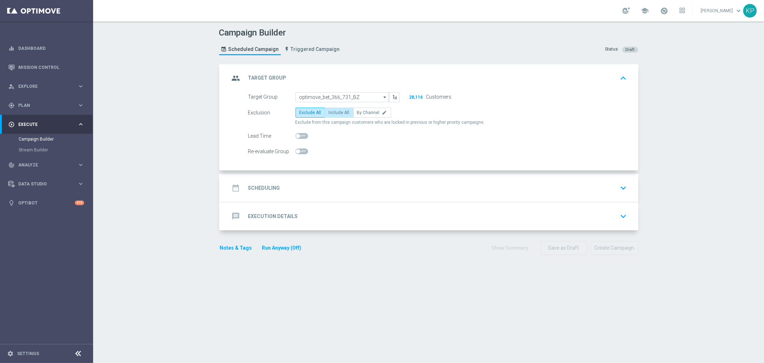
click at [334, 110] on span "Include All" at bounding box center [339, 112] width 21 height 5
click at [334, 111] on input "Include All" at bounding box center [331, 113] width 5 height 5
radio input "true"
click at [313, 185] on div "date_range Scheduling keyboard_arrow_down" at bounding box center [430, 188] width 400 height 14
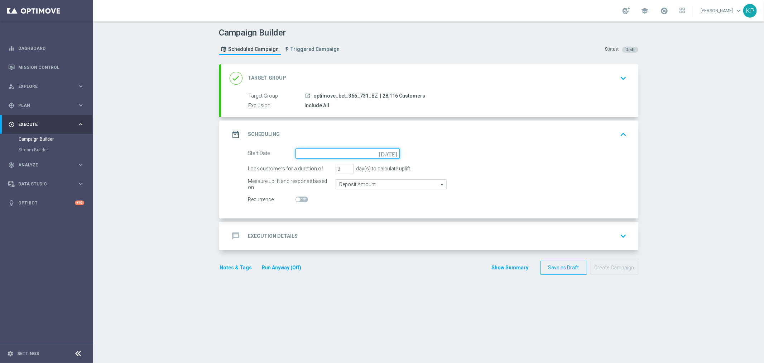
click at [334, 153] on input at bounding box center [348, 153] width 104 height 10
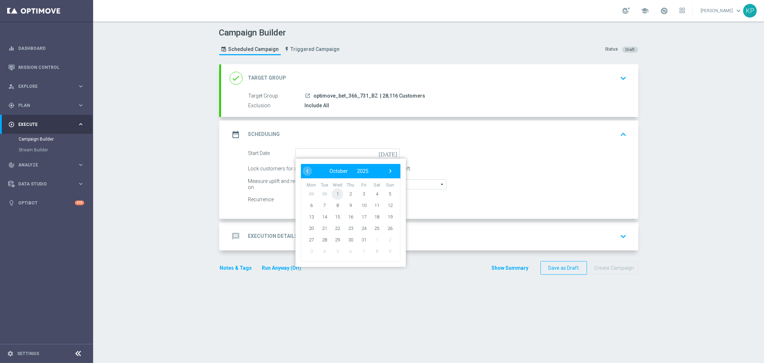
click at [333, 194] on span "1" at bounding box center [337, 193] width 11 height 11
type input "01 Oct 2025"
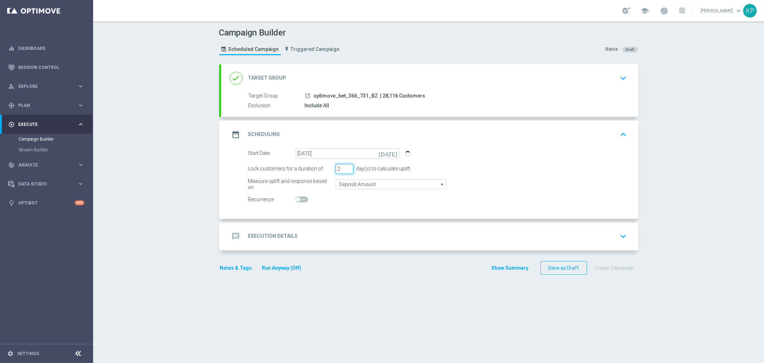
click at [345, 171] on input "2" at bounding box center [345, 169] width 18 height 10
type input "1"
click at [345, 171] on input "1" at bounding box center [345, 169] width 18 height 10
click at [302, 195] on div at bounding box center [348, 200] width 104 height 10
click at [301, 199] on span at bounding box center [302, 199] width 13 height 6
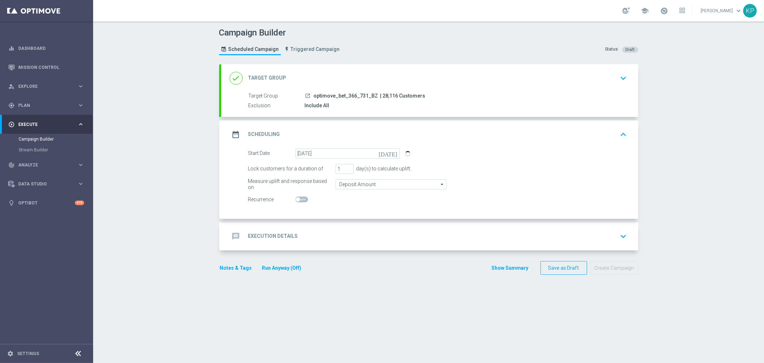
click at [301, 199] on input "checkbox" at bounding box center [302, 199] width 13 height 6
checkbox input "true"
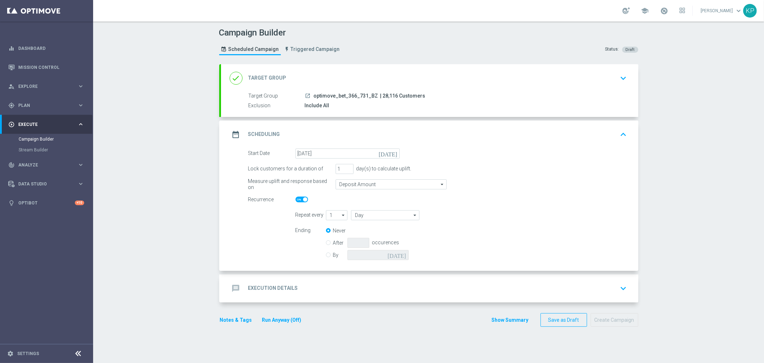
click at [326, 290] on div "message Execution Details keyboard_arrow_down" at bounding box center [430, 288] width 400 height 14
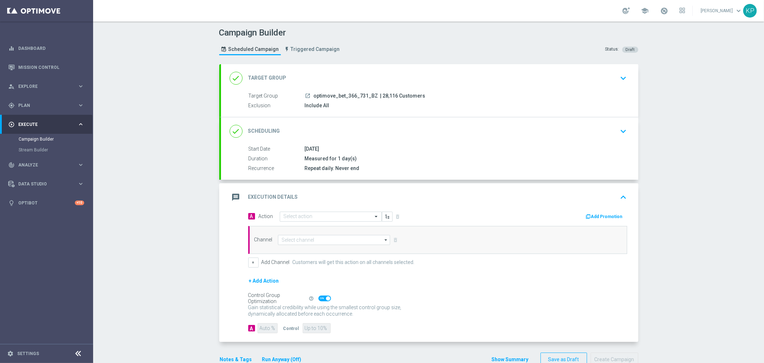
click at [330, 221] on opti-select "Select action" at bounding box center [331, 216] width 102 height 10
click at [328, 217] on input "text" at bounding box center [324, 217] width 80 height 6
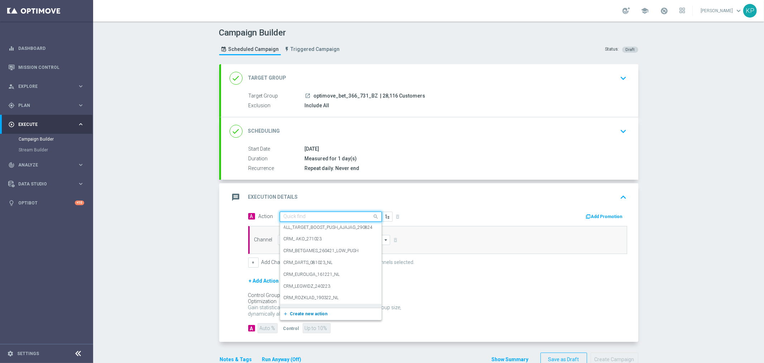
click at [302, 312] on span "Create new action" at bounding box center [309, 313] width 38 height 5
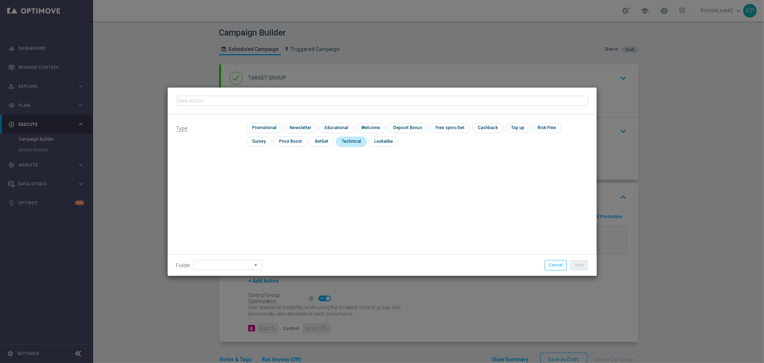
type input "optimove_bet_366_731_BZ"
click at [290, 127] on input "checkbox" at bounding box center [299, 128] width 31 height 10
checkbox input "true"
click at [234, 271] on div "Folder arrow_drop_down Drag here to set row groups Drag here to set column labe…" at bounding box center [382, 264] width 429 height 21
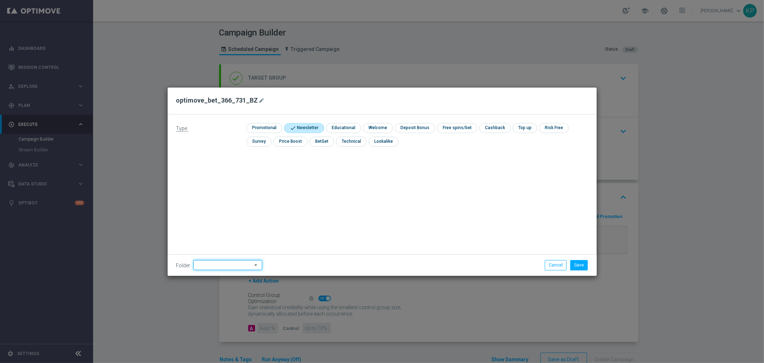
click at [232, 267] on input at bounding box center [228, 265] width 69 height 10
click at [239, 209] on div "kp_1-2depo_24" at bounding box center [223, 207] width 59 height 11
type input "kp_1-2depo_24"
click at [574, 265] on button "Save" at bounding box center [580, 265] width 18 height 10
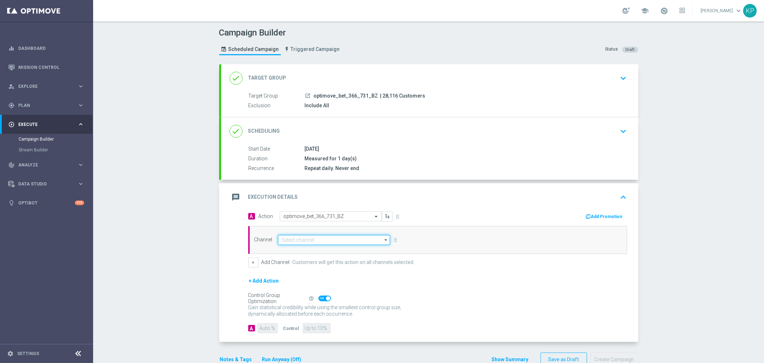
click at [362, 243] on input at bounding box center [334, 240] width 113 height 10
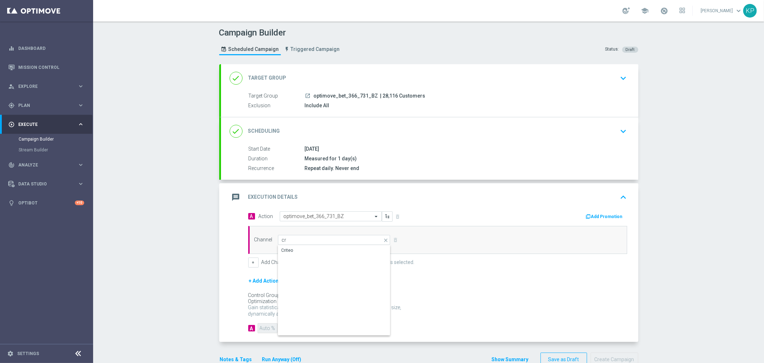
click at [330, 248] on div "Criteo" at bounding box center [334, 250] width 113 height 10
type input "Criteo"
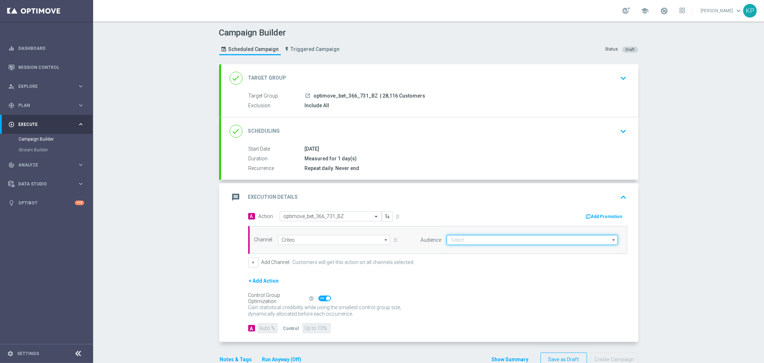
click at [474, 242] on input at bounding box center [532, 240] width 171 height 10
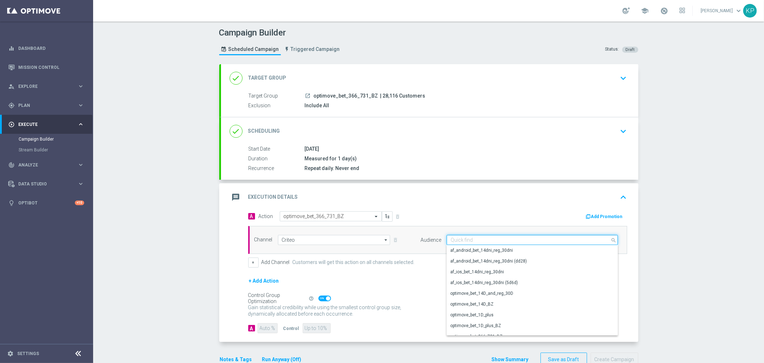
paste input "optimove_bet_366_731_BZ"
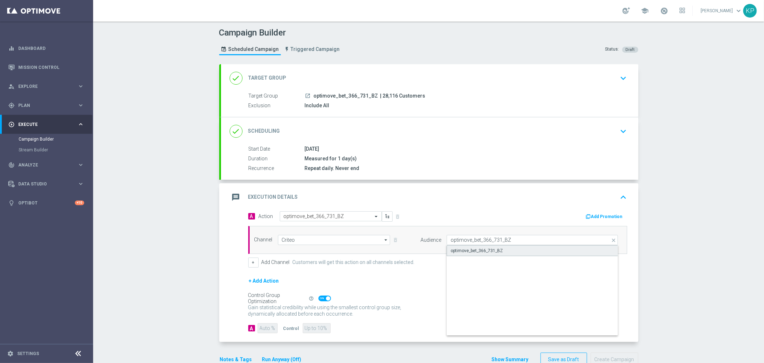
click at [477, 249] on div "optimove_bet_366_731_BZ" at bounding box center [477, 250] width 52 height 6
type input "optimove_bet_366_731_BZ"
click at [319, 299] on span at bounding box center [325, 298] width 13 height 6
click at [319, 299] on input "checkbox" at bounding box center [325, 298] width 13 height 6
checkbox input "false"
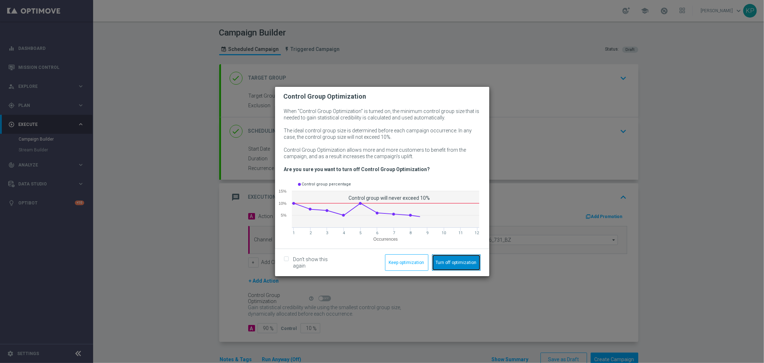
click at [445, 262] on button "Turn off optimization" at bounding box center [456, 262] width 49 height 16
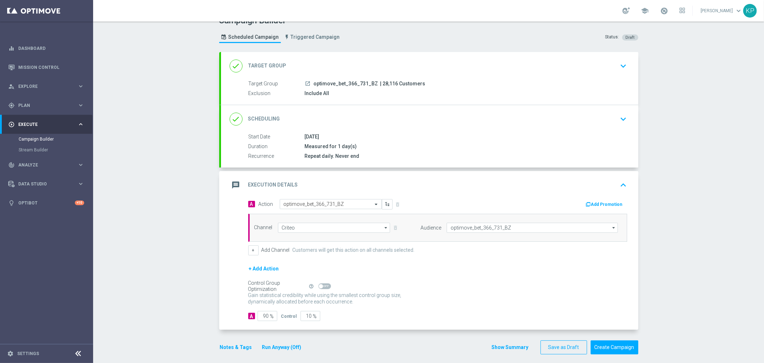
scroll to position [18, 0]
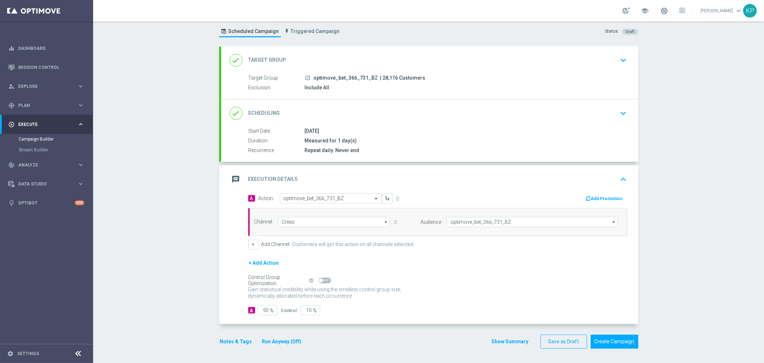
click at [235, 342] on button "Notes & Tags" at bounding box center [236, 341] width 34 height 9
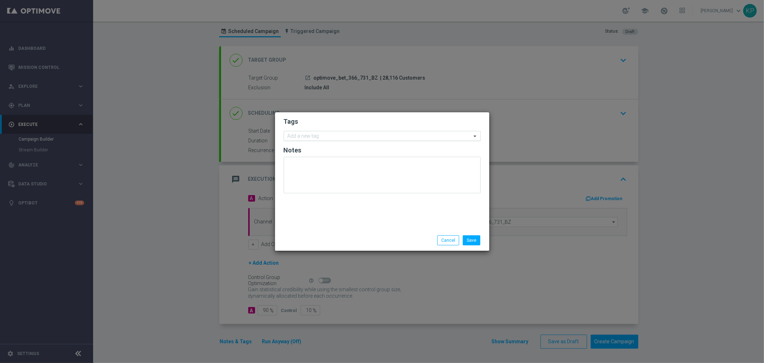
click at [317, 138] on input "text" at bounding box center [380, 136] width 184 height 6
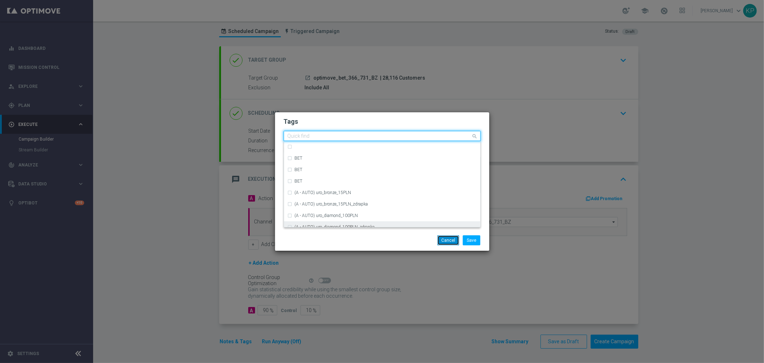
click at [453, 240] on button "Cancel" at bounding box center [449, 240] width 22 height 10
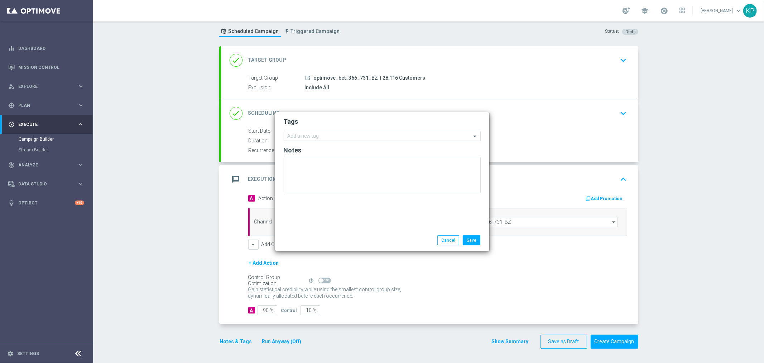
click at [463, 251] on form "A Action Select action optimove_bet_366_731_BZ delete_forever Add Promotion Cha…" at bounding box center [437, 254] width 379 height 122
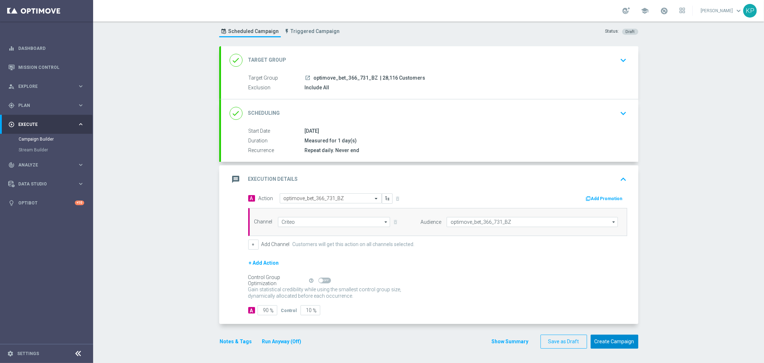
click at [602, 335] on button "Create Campaign" at bounding box center [615, 341] width 48 height 14
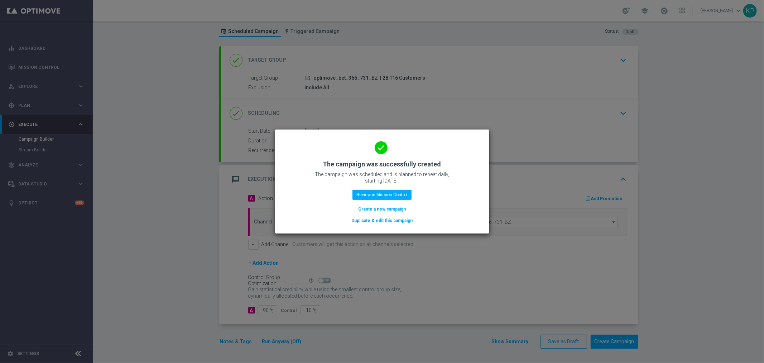
click at [234, 161] on modal-container "done The campaign was successfully created The campaign was scheduled and is pl…" at bounding box center [382, 181] width 764 height 363
click at [379, 209] on button "Create a new campaign" at bounding box center [382, 209] width 49 height 8
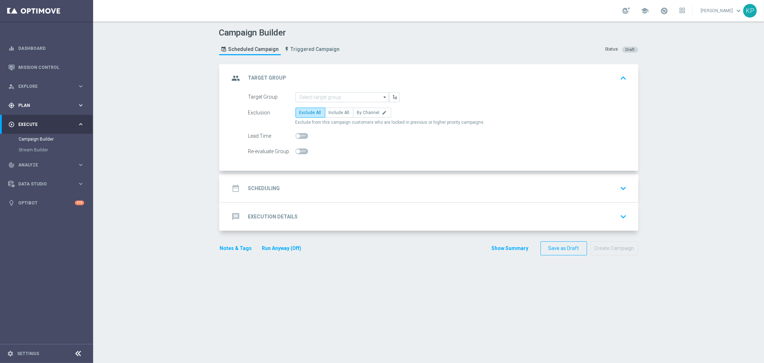
click at [41, 108] on div "gps_fixed Plan" at bounding box center [42, 105] width 69 height 6
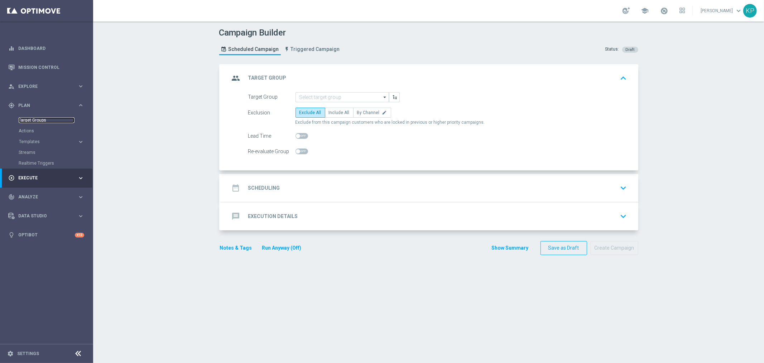
click at [38, 120] on link "Target Groups" at bounding box center [47, 120] width 56 height 6
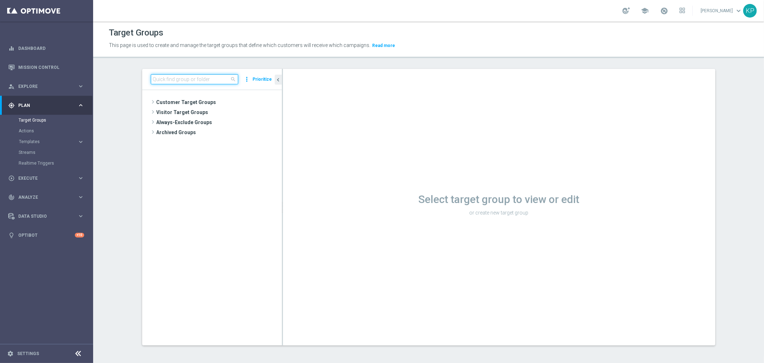
click at [192, 77] on input at bounding box center [194, 79] width 87 height 10
paste input "optimove_bet_366_731_BZ"
type input "optimove_bet_366_731_BZ"
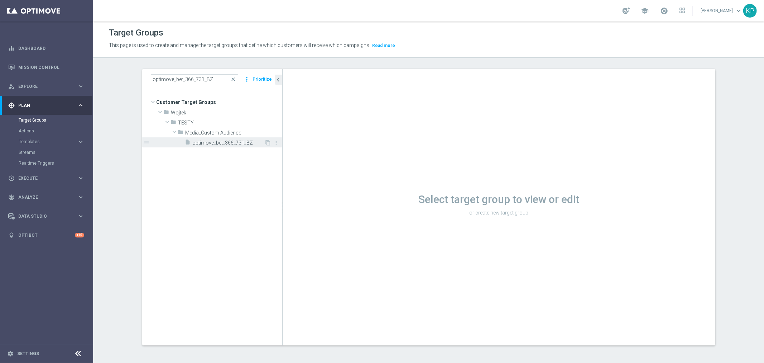
click at [228, 142] on span "optimove_bet_366_731_BZ" at bounding box center [229, 143] width 72 height 6
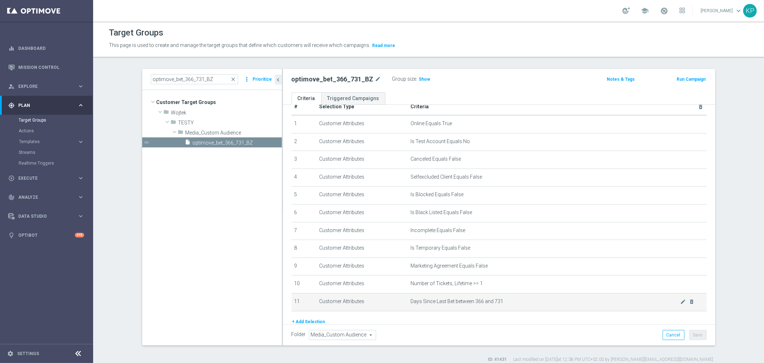
scroll to position [1, 0]
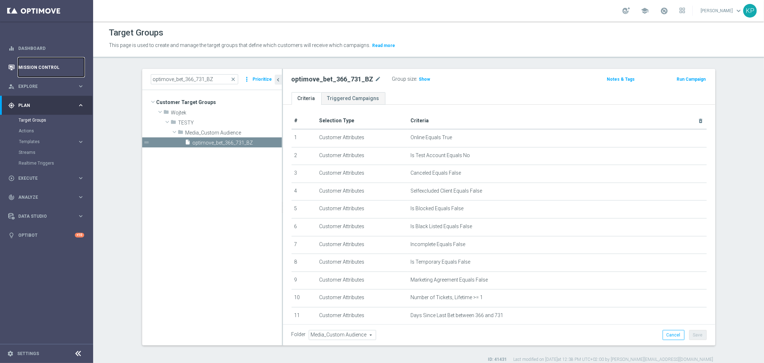
click at [57, 68] on link "Mission Control" at bounding box center [51, 67] width 66 height 19
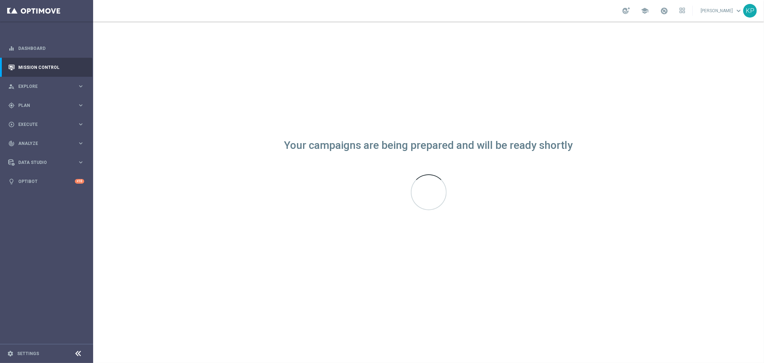
click at [322, 6] on div "school Krystian Potoczny keyboard_arrow_down KP" at bounding box center [428, 11] width 671 height 22
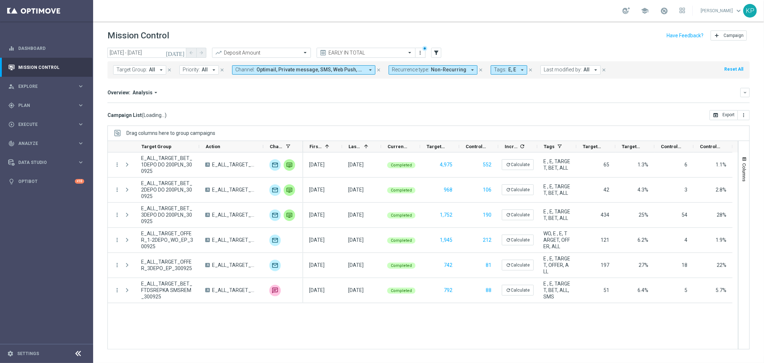
click at [416, 73] on button "Recurrence type: Non-Recurring arrow_drop_down" at bounding box center [433, 69] width 89 height 9
drag, startPoint x: 468, startPoint y: 86, endPoint x: 483, endPoint y: 77, distance: 17.1
click at [469, 86] on mini-dashboard "Overview: Analysis arrow_drop_down keyboard_arrow_down Increase In Deposit Amou…" at bounding box center [429, 94] width 643 height 32
click at [494, 72] on span "Tags:" at bounding box center [500, 70] width 13 height 6
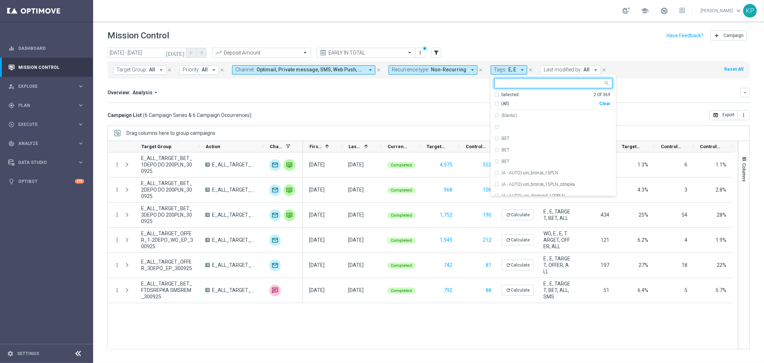
click at [495, 92] on div "Selected 2 Of 369" at bounding box center [553, 95] width 116 height 6
drag, startPoint x: 492, startPoint y: 102, endPoint x: 470, endPoint y: 93, distance: 24.4
click at [495, 102] on div "(All Search Results)" at bounding box center [547, 104] width 105 height 6
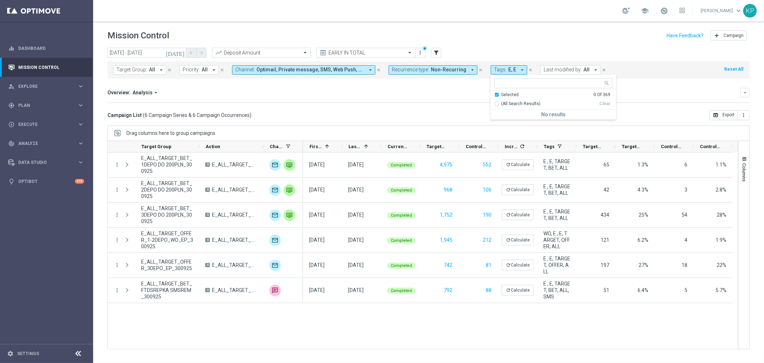
click at [469, 93] on div "Overview: Analysis arrow_drop_down" at bounding box center [424, 92] width 633 height 6
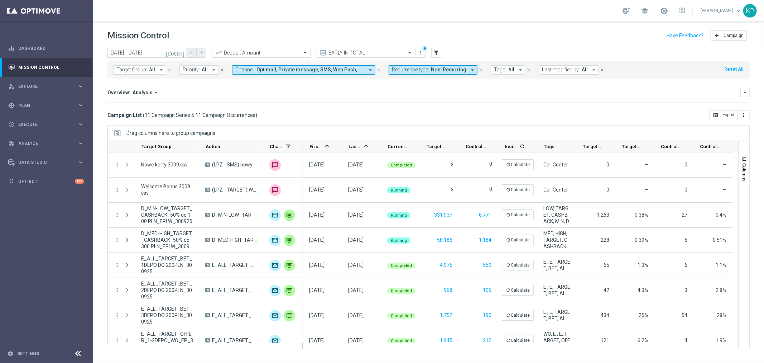
click at [158, 70] on icon "arrow_drop_down" at bounding box center [161, 70] width 6 height 6
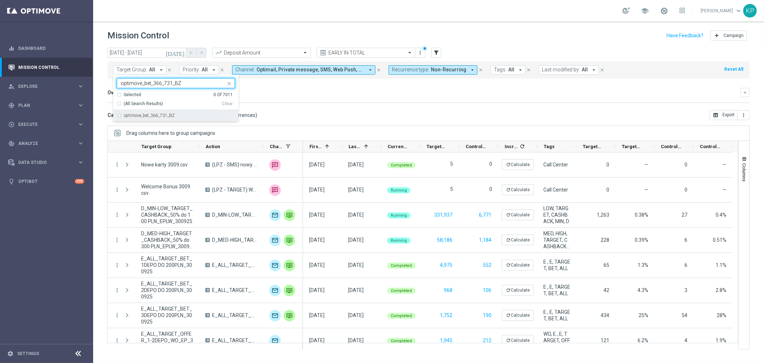
click at [147, 115] on label "optimove_bet_366_731_BZ" at bounding box center [149, 115] width 51 height 4
type input "optimove_bet_366_731_BZ"
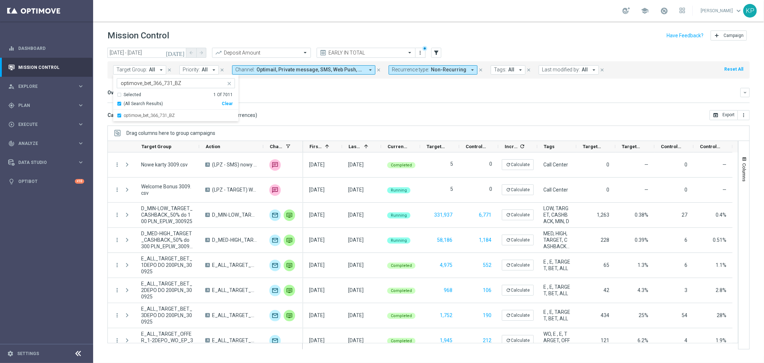
click at [303, 101] on div "Overview: Analysis arrow_drop_down keyboard_arrow_down Increase In Deposit Amou…" at bounding box center [429, 95] width 643 height 15
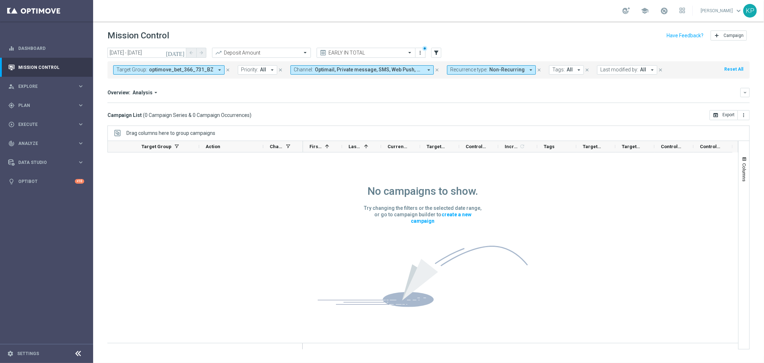
click at [182, 54] on icon "today" at bounding box center [175, 52] width 19 height 6
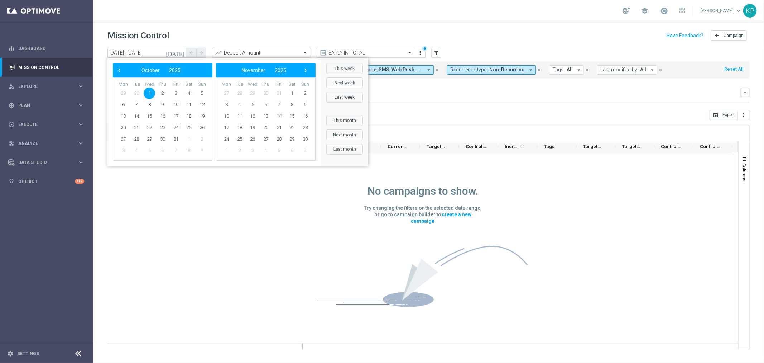
click at [152, 94] on span "1" at bounding box center [149, 92] width 11 height 11
type input "01 Oct 2025 - 01 Oct 2025"
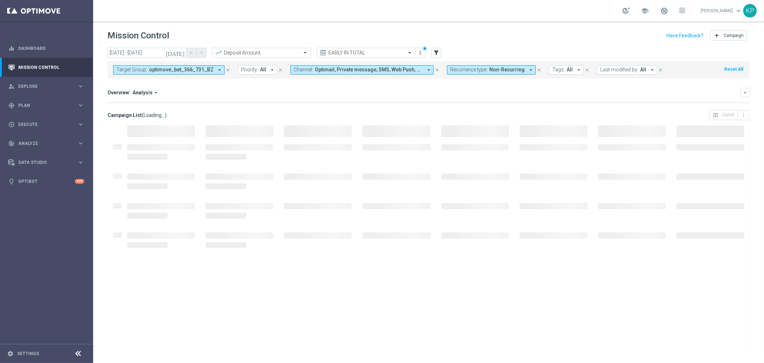
click at [348, 96] on div "Overview: Analysis arrow_drop_down keyboard_arrow_down" at bounding box center [429, 92] width 643 height 9
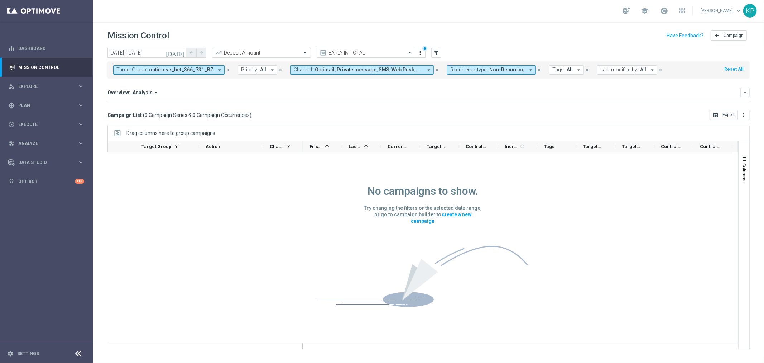
click at [347, 94] on div "Overview: Analysis arrow_drop_down" at bounding box center [424, 92] width 633 height 6
click at [346, 75] on div "Target Group: optimove_bet_366_731_BZ arrow_drop_down close Priority: All arrow…" at bounding box center [429, 69] width 643 height 17
click at [344, 70] on span "Optimail, Private message, SMS, Web Push, XtremePush" at bounding box center [369, 70] width 108 height 6
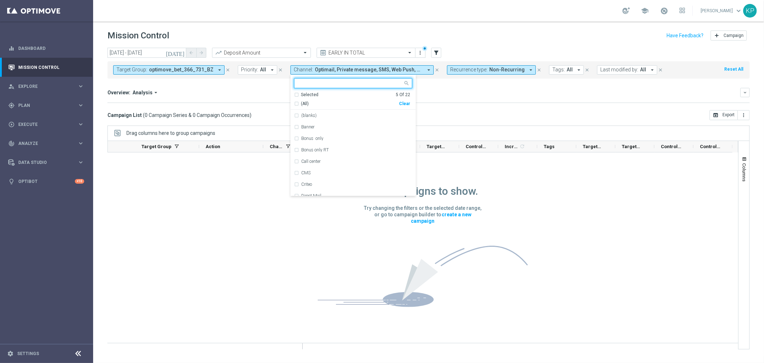
click at [301, 95] on div "Selected" at bounding box center [310, 95] width 18 height 6
click at [273, 92] on div "Overview: Analysis arrow_drop_down" at bounding box center [424, 92] width 633 height 6
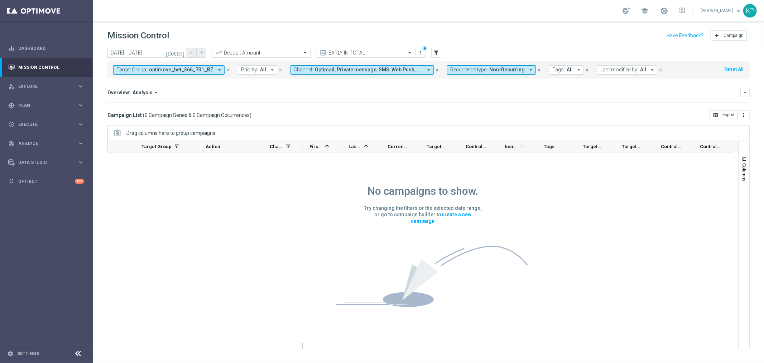
click at [307, 72] on span "Channel:" at bounding box center [303, 70] width 19 height 6
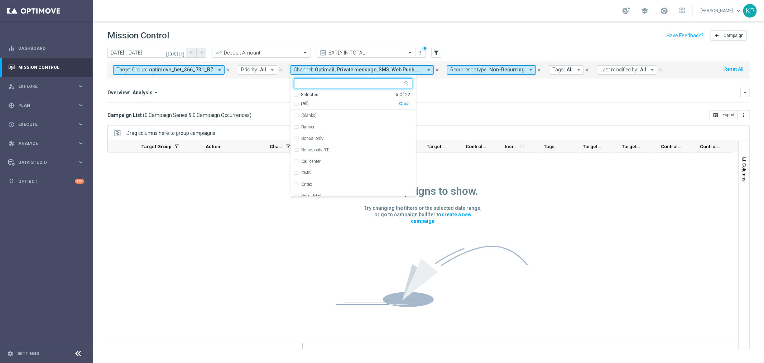
click at [294, 106] on div "(All)" at bounding box center [346, 104] width 105 height 6
click at [267, 96] on div "Overview: Analysis arrow_drop_down keyboard_arrow_down" at bounding box center [429, 92] width 643 height 9
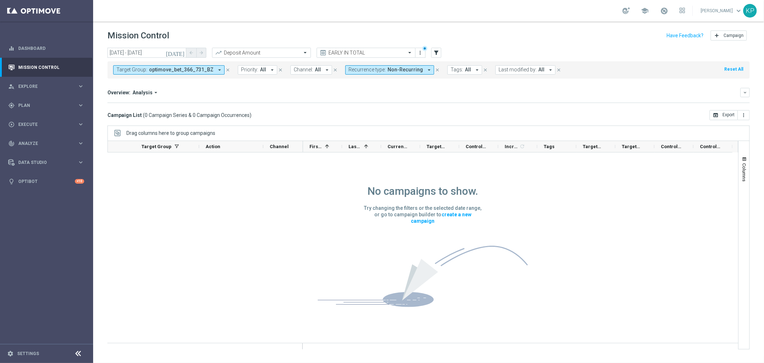
click at [410, 68] on span "Non-Recurring" at bounding box center [405, 70] width 35 height 6
click at [357, 119] on div "Recurring" at bounding box center [374, 120] width 51 height 11
click at [356, 110] on label "Non-Recurring" at bounding box center [369, 110] width 27 height 4
click at [311, 95] on div "Overview: Analysis arrow_drop_down" at bounding box center [424, 92] width 633 height 6
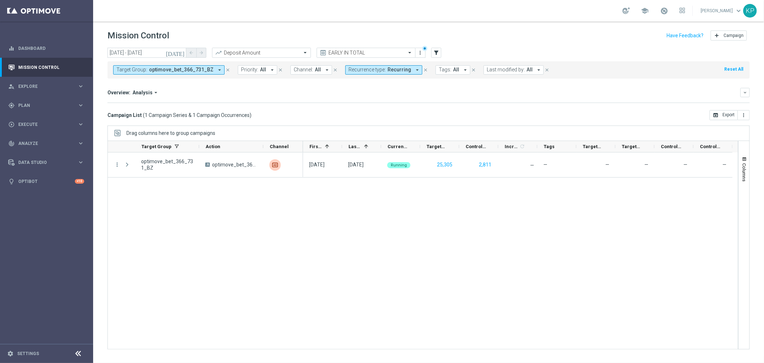
click at [229, 108] on mini-dashboard "Overview: Analysis arrow_drop_down keyboard_arrow_down Increase In Deposit Amou…" at bounding box center [429, 94] width 643 height 32
click at [546, 31] on div "Mission Control add Campaign" at bounding box center [429, 36] width 643 height 14
